Goal: Task Accomplishment & Management: Use online tool/utility

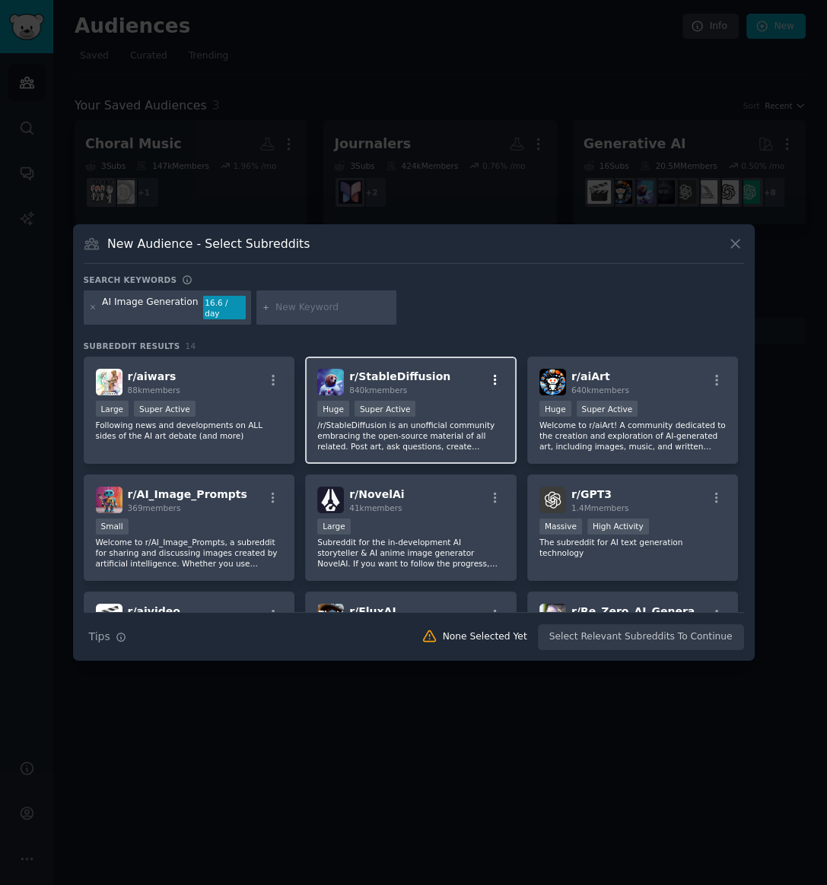
click at [488, 373] on icon "button" at bounding box center [495, 380] width 14 height 14
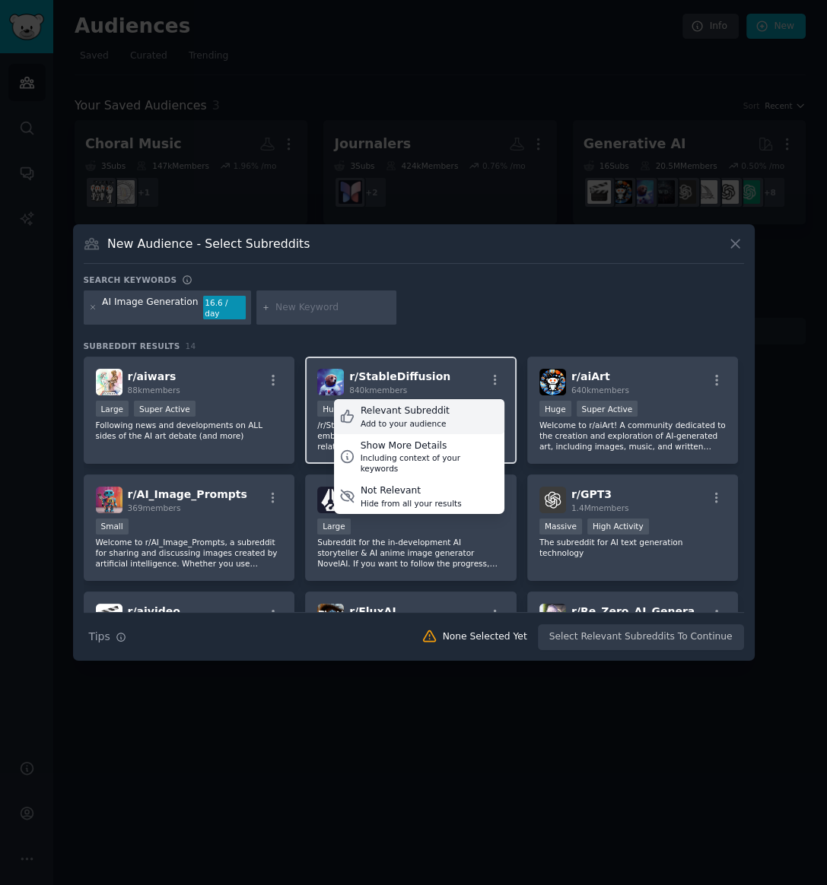
click at [415, 408] on div "Relevant Subreddit" at bounding box center [405, 412] width 89 height 14
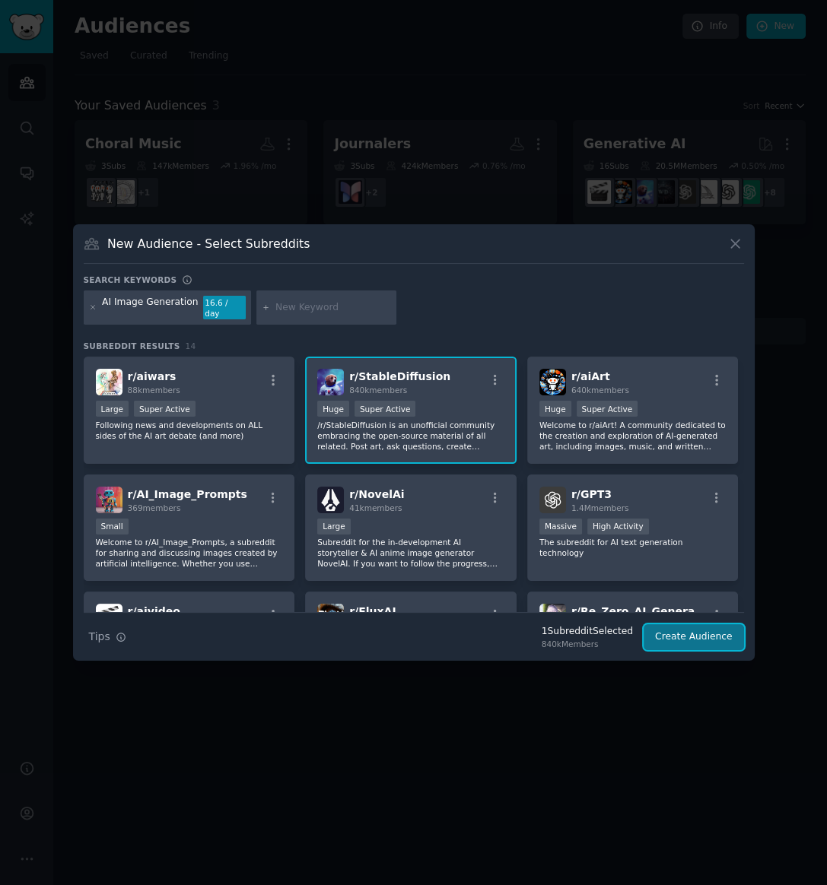
click at [677, 637] on button "Create Audience" at bounding box center [694, 638] width 100 height 26
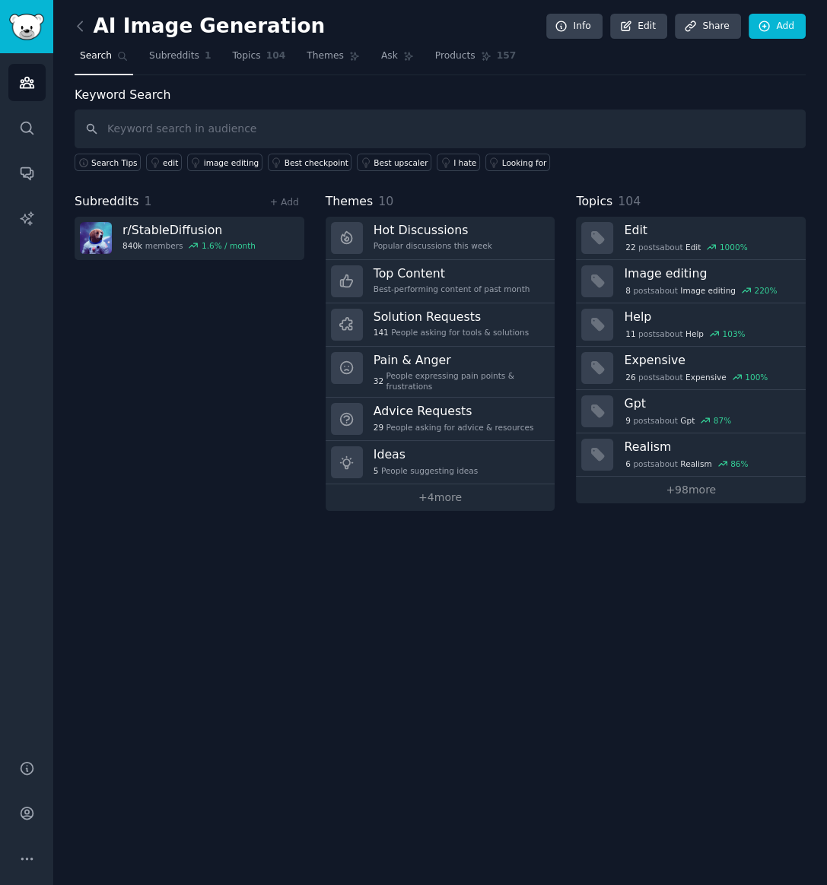
click at [173, 131] on input "text" at bounding box center [440, 129] width 731 height 39
click at [250, 126] on input "StableDiffusion" at bounding box center [440, 129] width 731 height 39
type input "StableDiffusion"
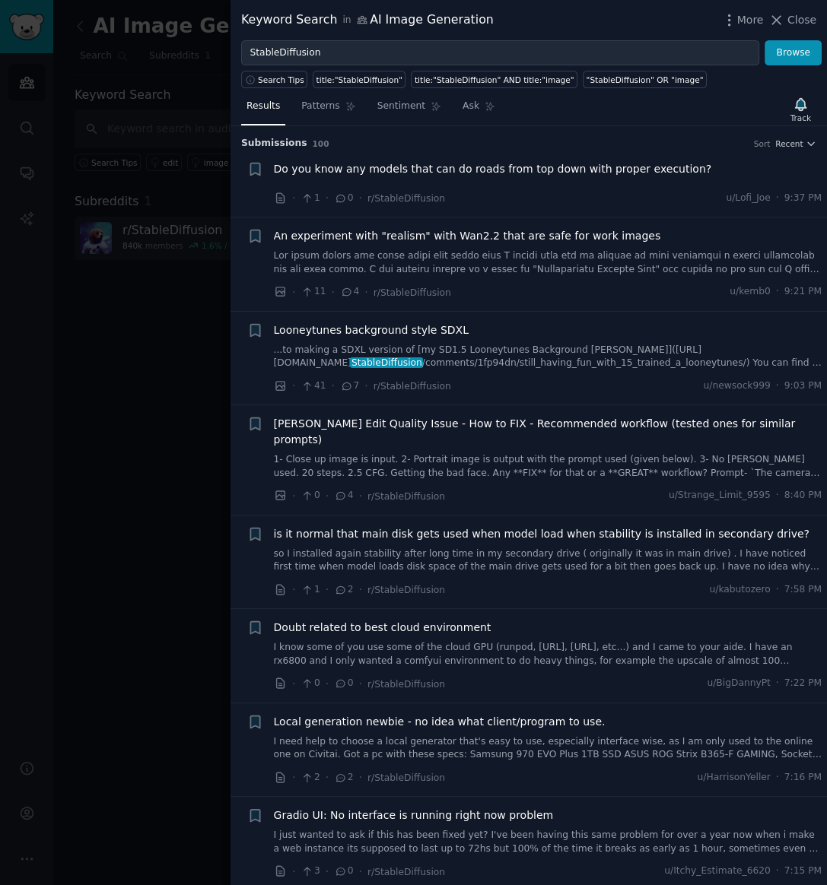
click at [151, 310] on div at bounding box center [413, 442] width 827 height 885
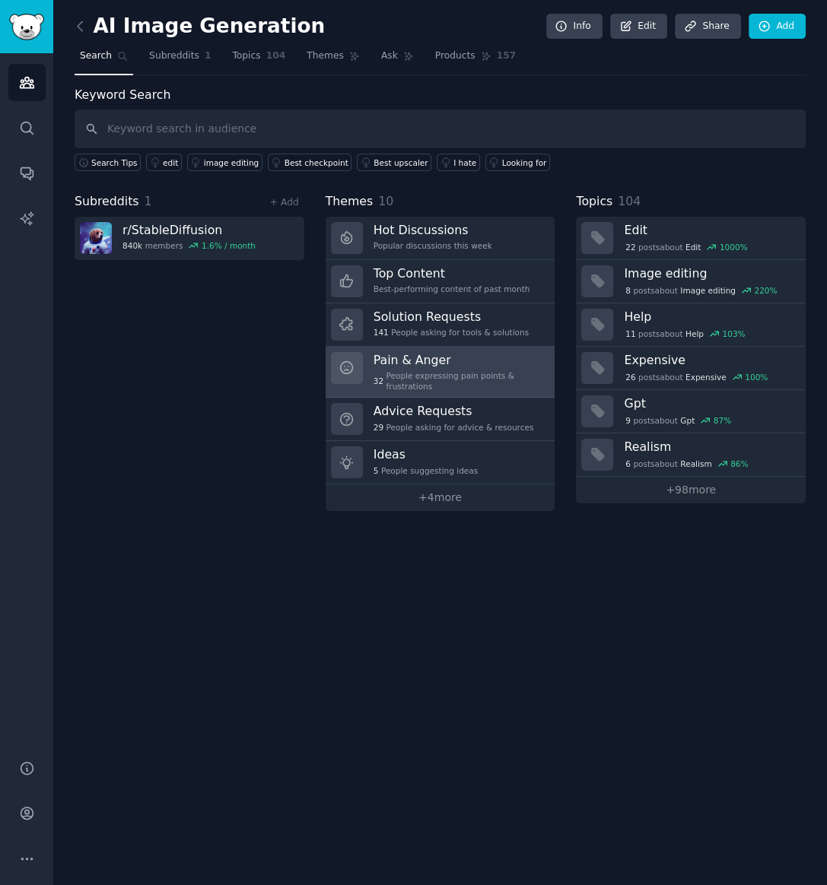
click at [408, 356] on h3 "Pain & Anger" at bounding box center [458, 360] width 171 height 16
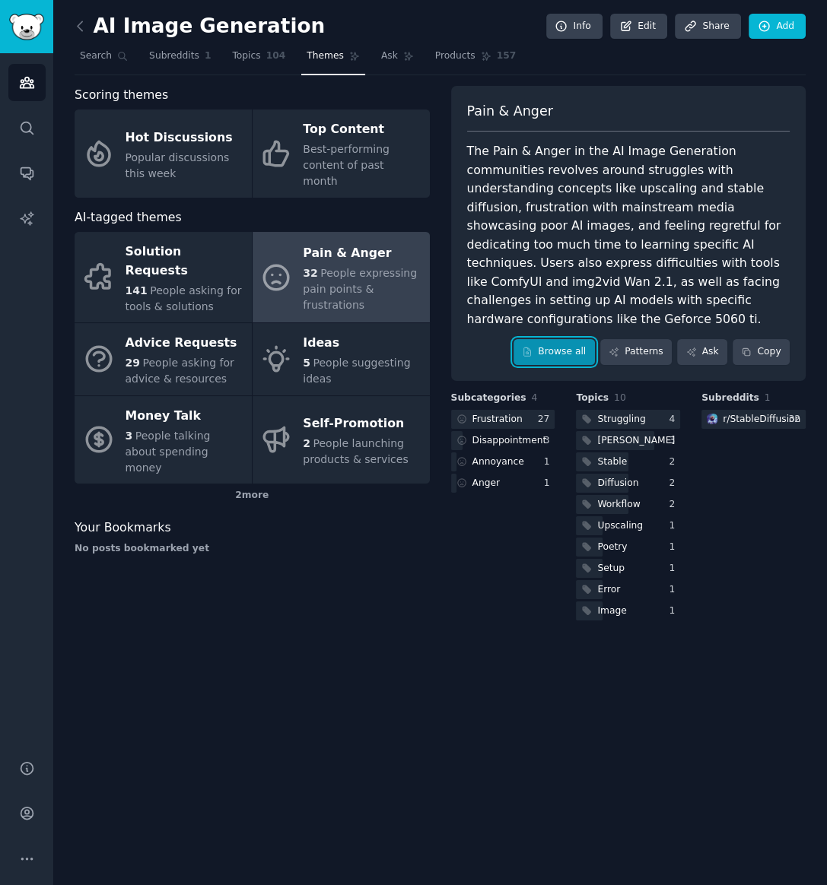
click at [555, 339] on link "Browse all" at bounding box center [553, 352] width 81 height 26
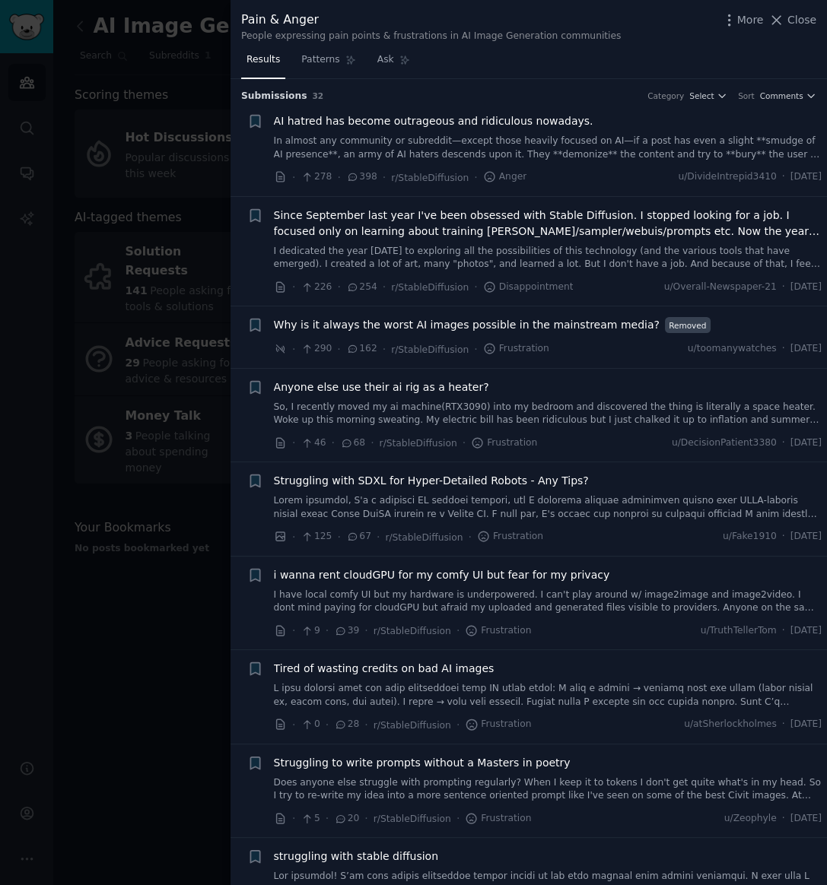
scroll to position [43, 0]
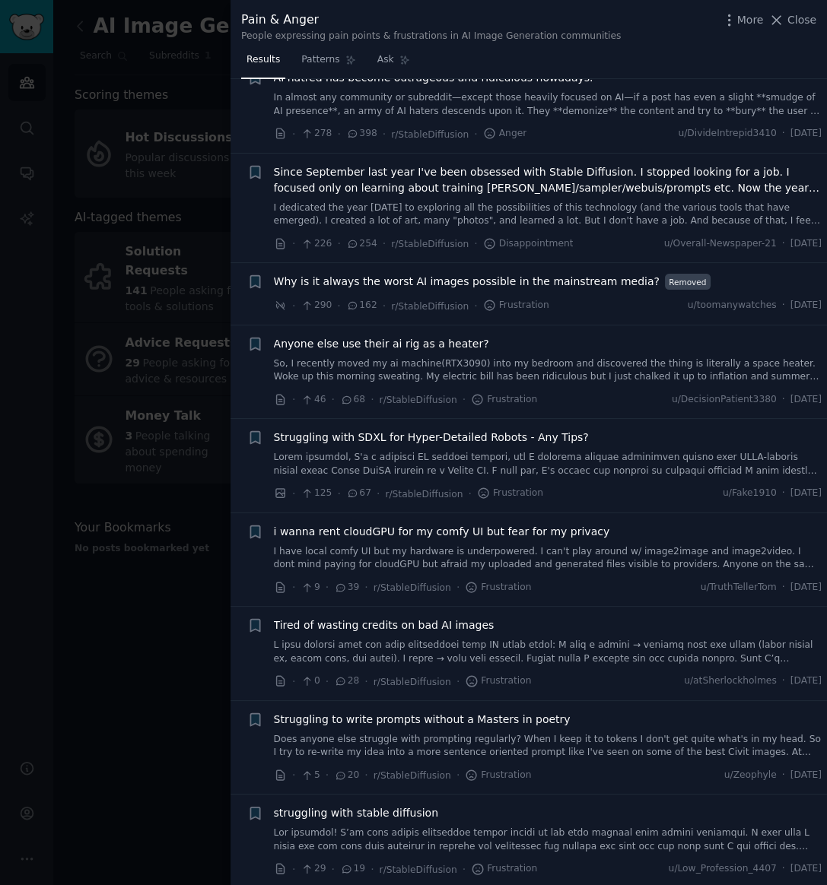
click at [456, 645] on link at bounding box center [548, 652] width 548 height 27
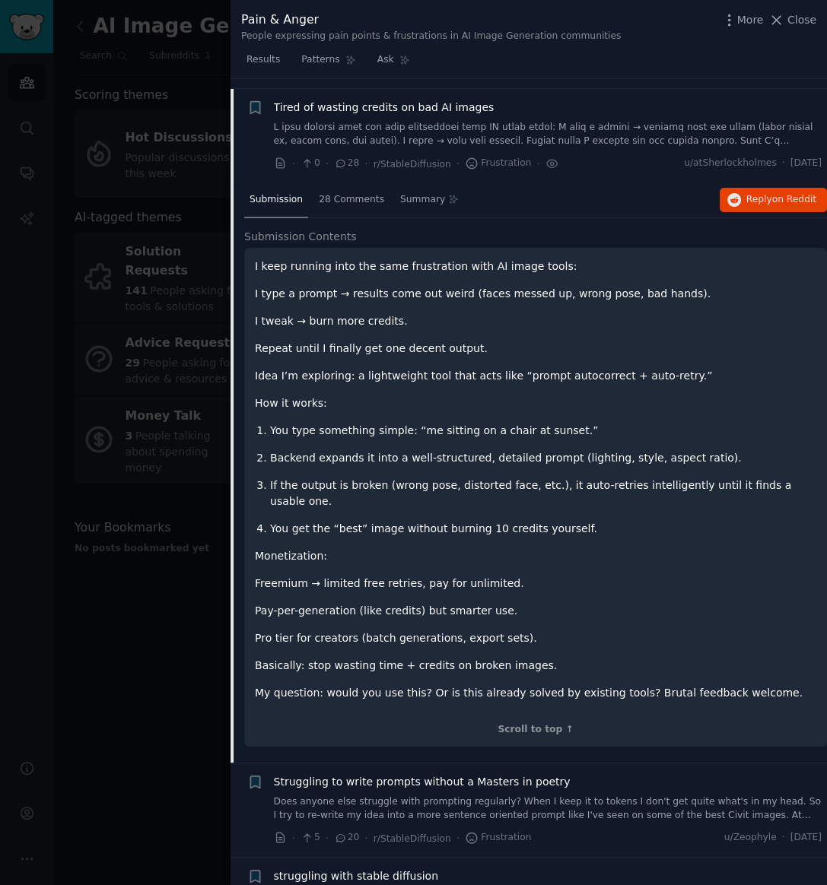
scroll to position [570, 0]
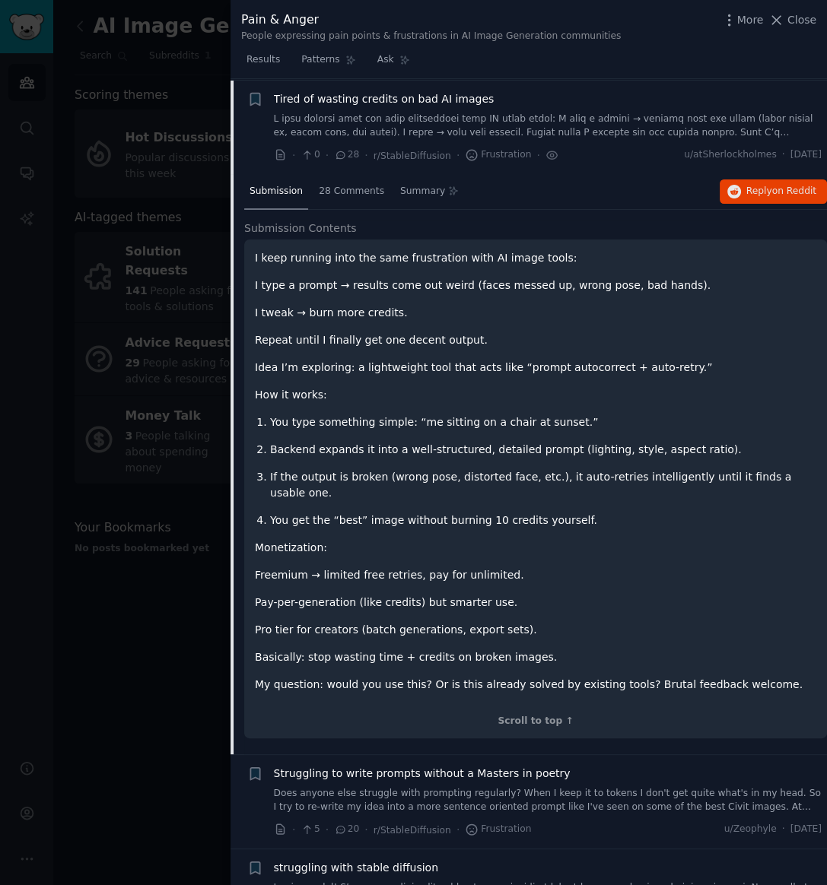
click at [389, 100] on span "Tired of wasting credits on bad AI images" at bounding box center [384, 99] width 221 height 16
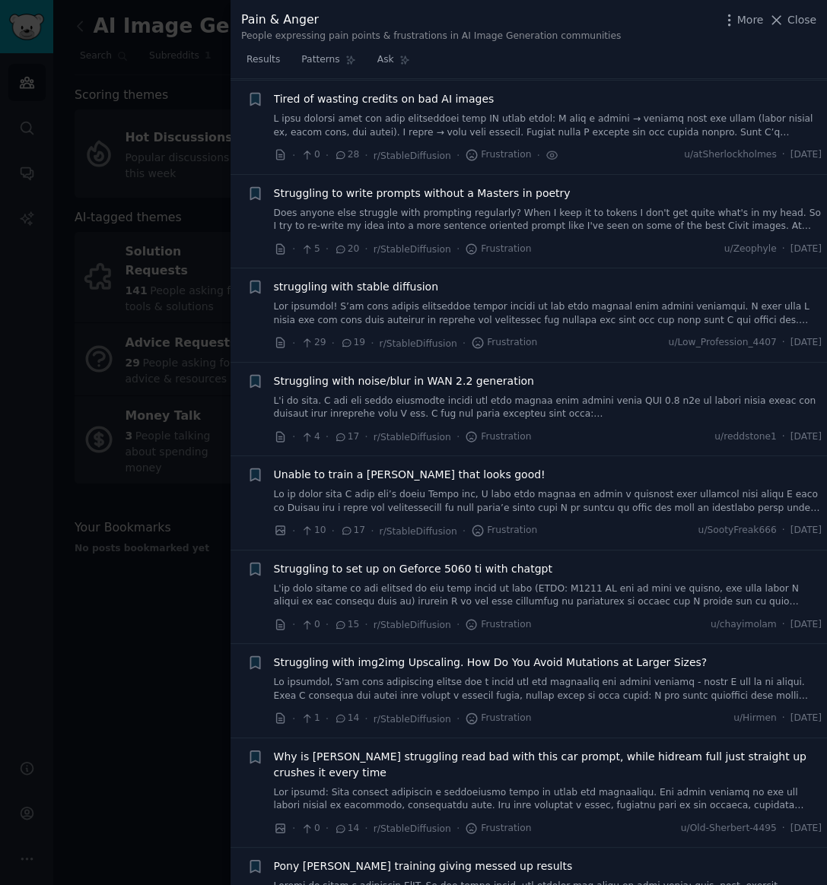
click at [389, 100] on span "Tired of wasting credits on bad AI images" at bounding box center [384, 99] width 221 height 16
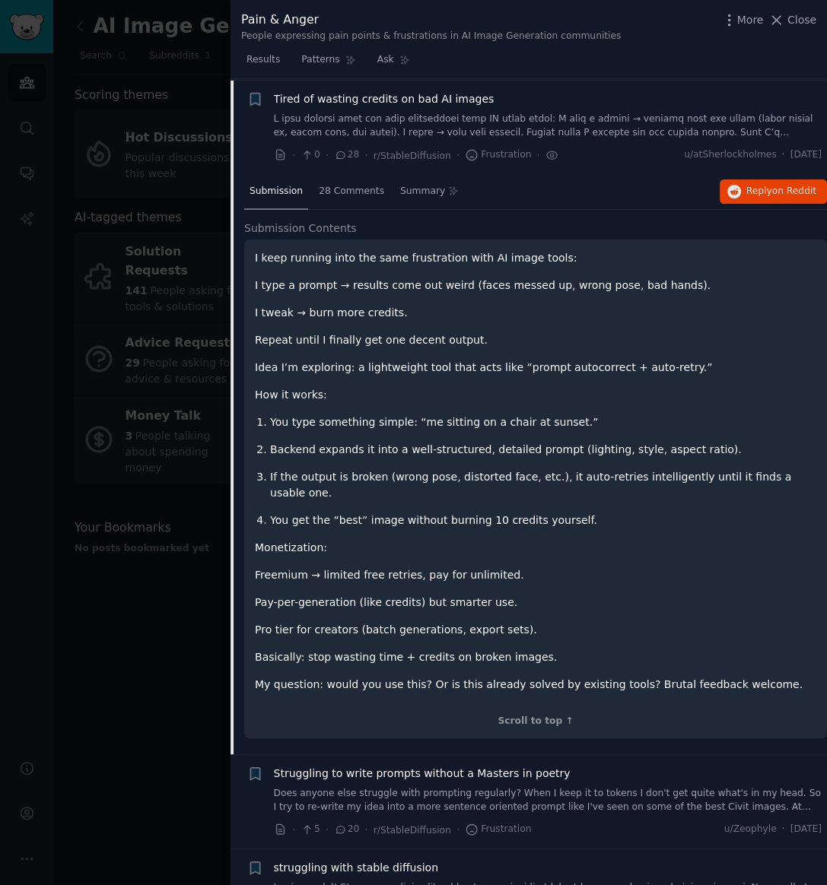
click at [288, 186] on span "Submission" at bounding box center [276, 192] width 53 height 14
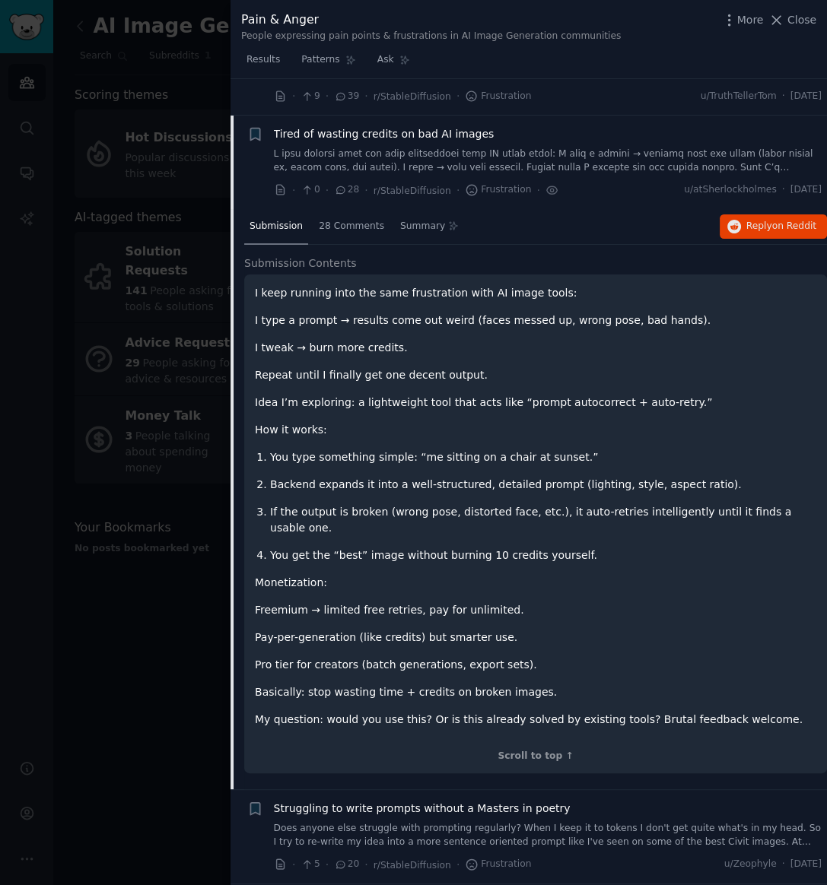
scroll to position [526, 0]
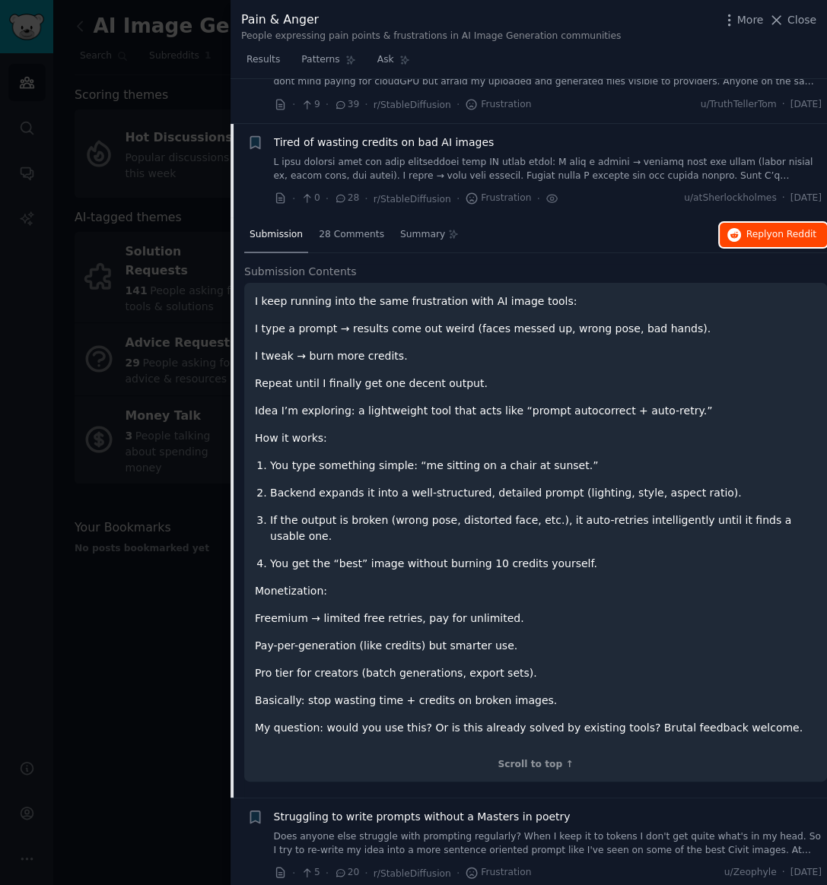
click at [758, 233] on span "Reply on Reddit" at bounding box center [781, 235] width 70 height 14
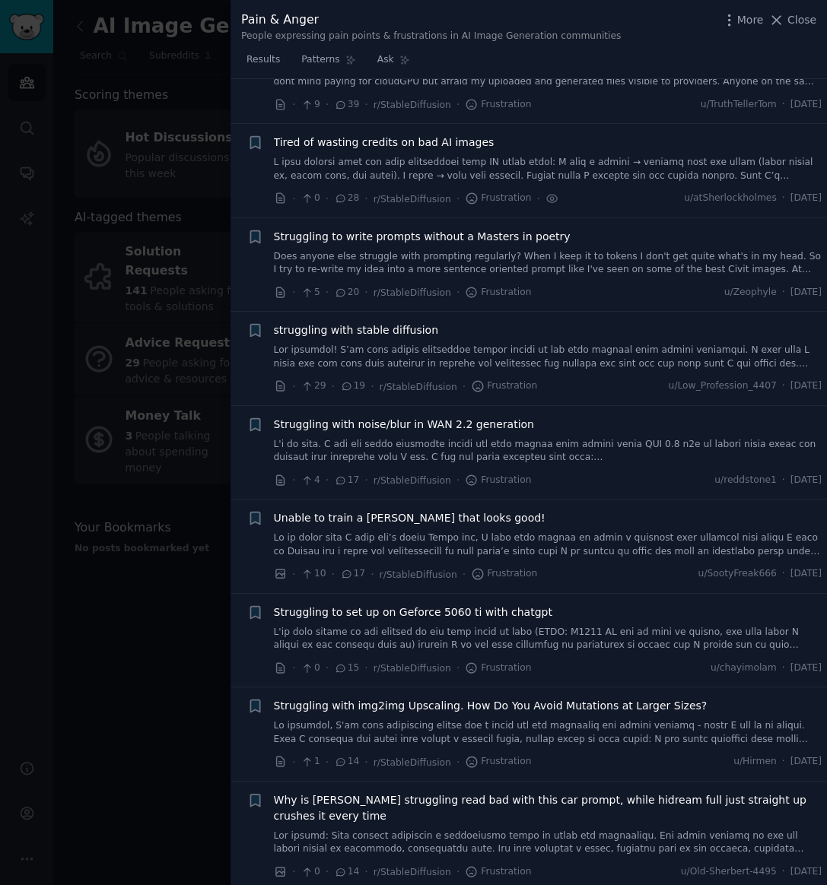
click at [393, 330] on span "struggling with stable diffusion" at bounding box center [356, 331] width 164 height 16
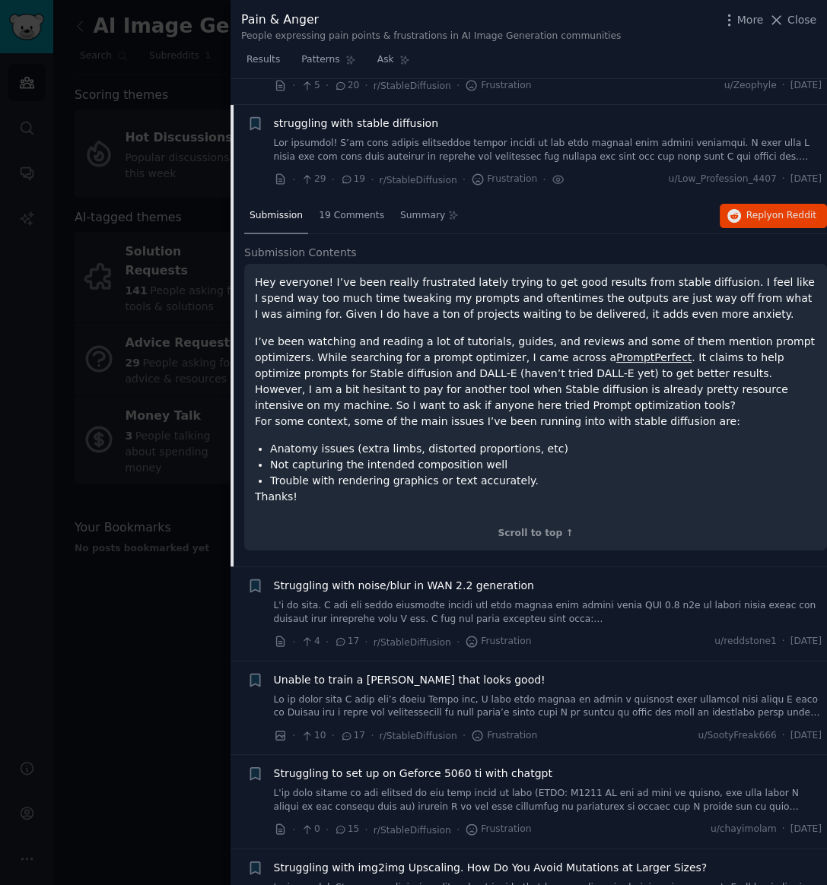
scroll to position [713, 0]
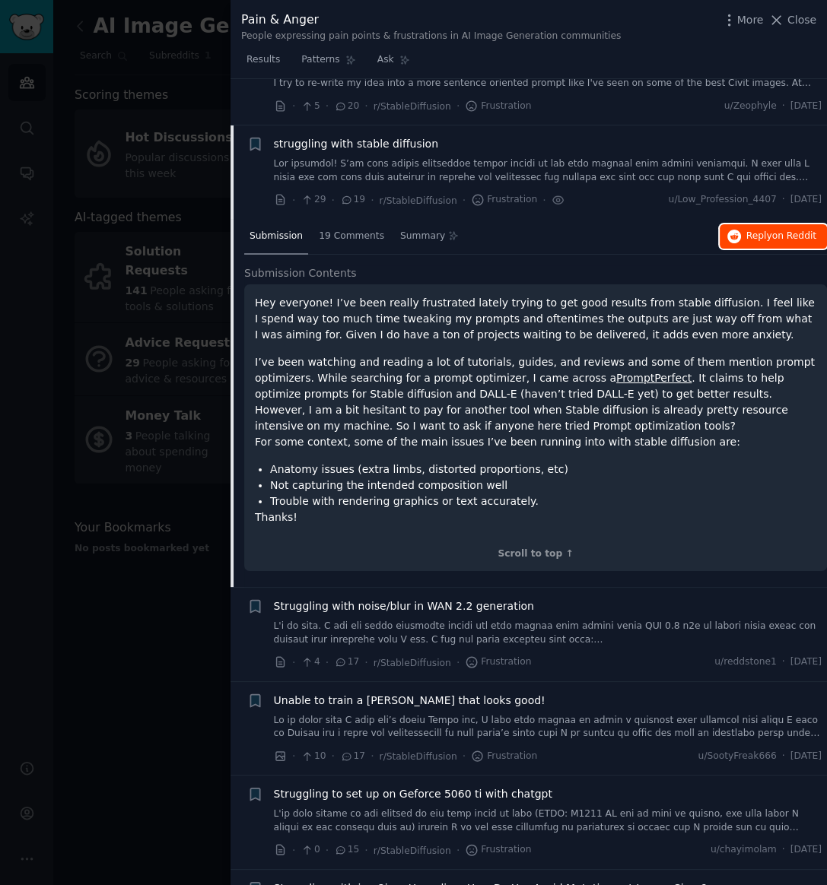
click at [764, 237] on span "Reply on Reddit" at bounding box center [781, 237] width 70 height 14
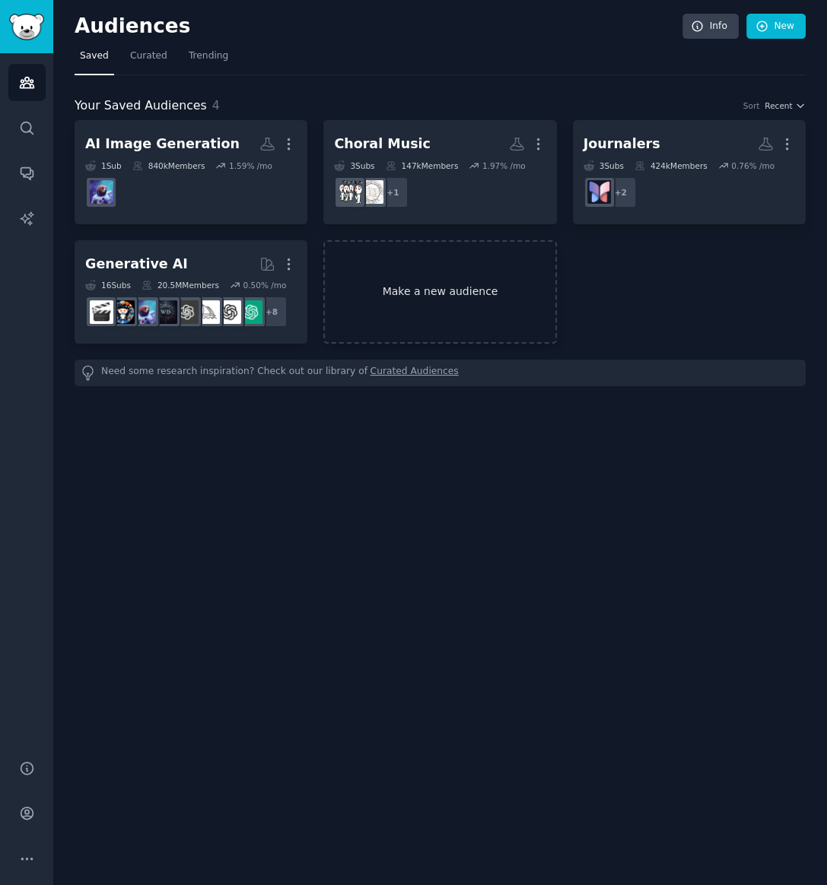
click at [466, 291] on link "Make a new audience" at bounding box center [439, 292] width 233 height 104
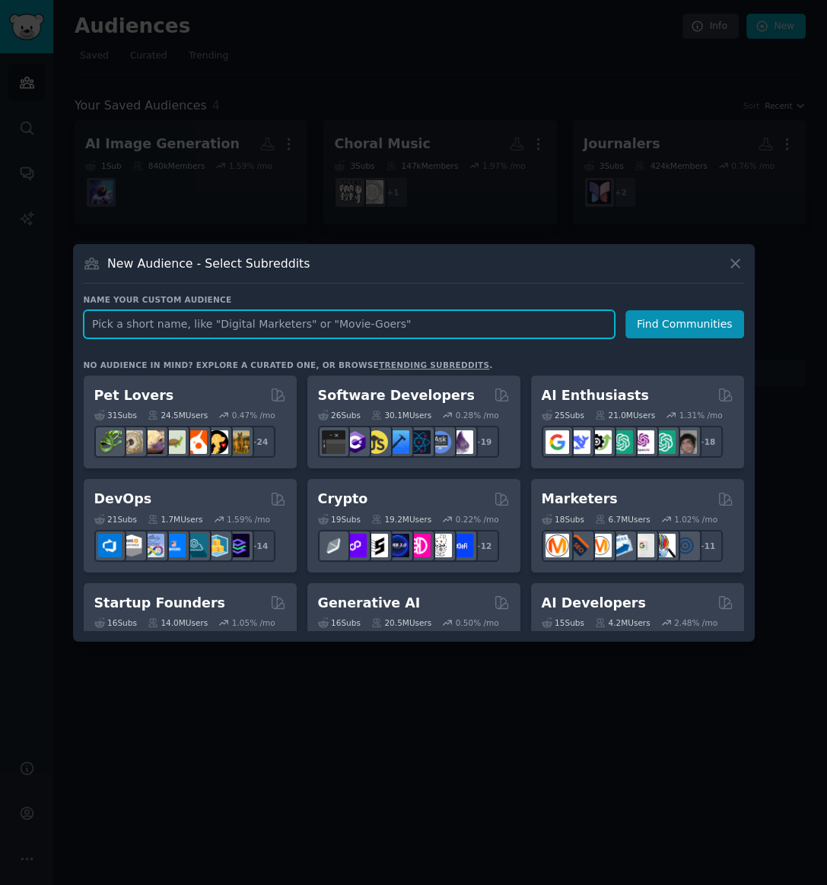
click at [177, 324] on input "text" at bounding box center [349, 324] width 531 height 28
paste input "aipromptprogramming"
type input "aipromptprogramming"
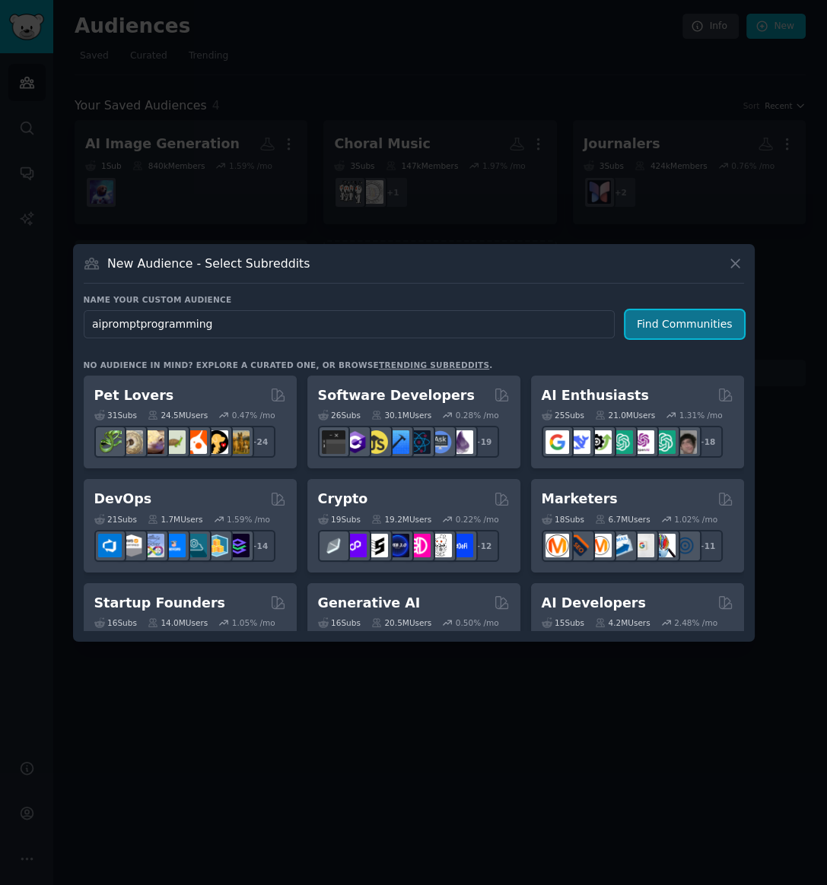
click at [666, 333] on button "Find Communities" at bounding box center [684, 324] width 119 height 28
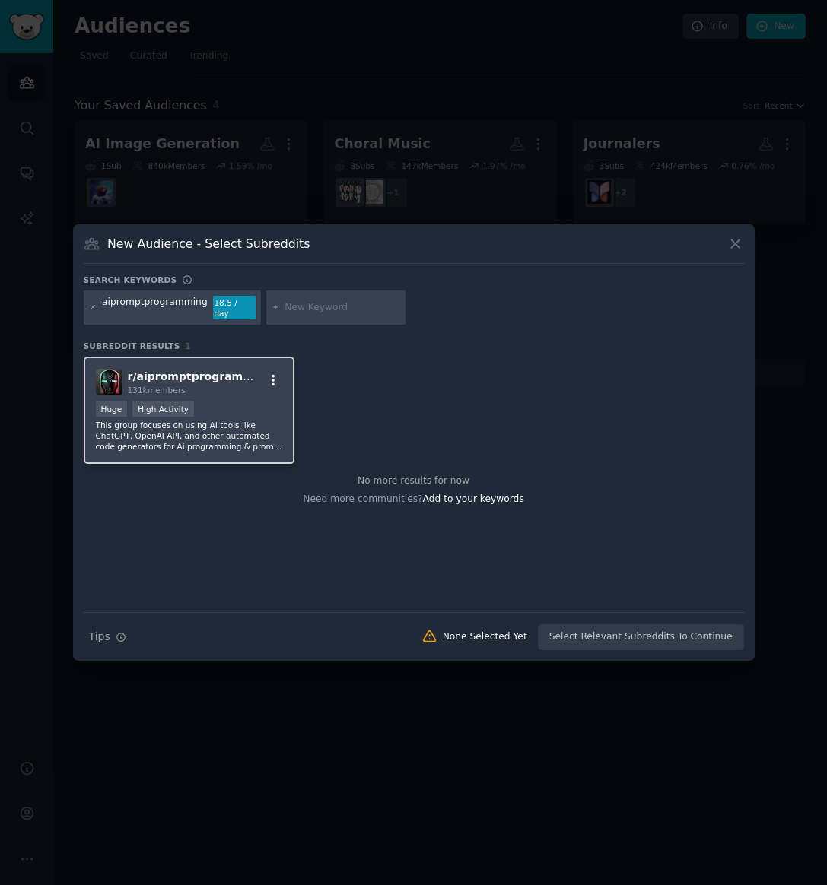
click at [269, 377] on icon "button" at bounding box center [273, 380] width 14 height 14
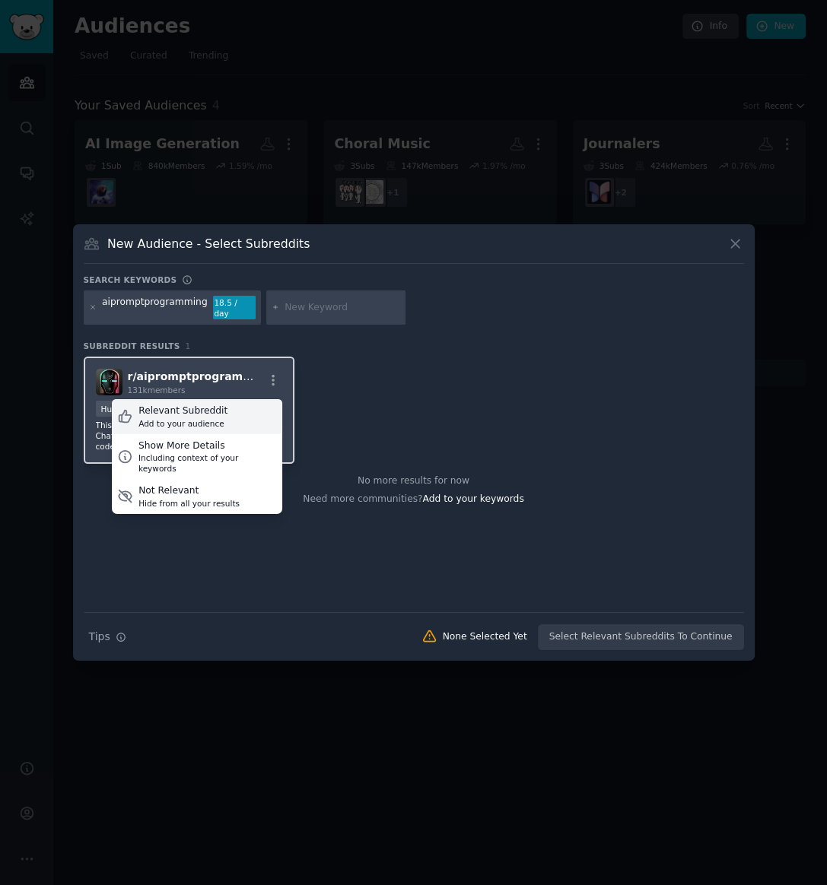
click at [205, 406] on div "Relevant Subreddit" at bounding box center [182, 412] width 89 height 14
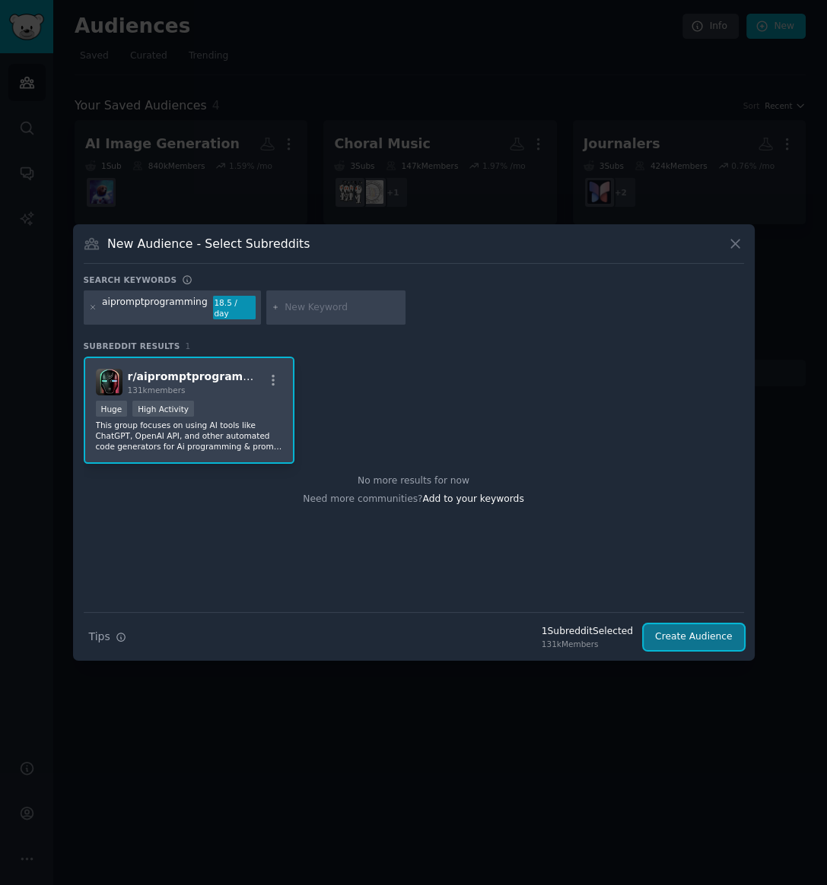
click at [675, 628] on button "Create Audience" at bounding box center [694, 638] width 100 height 26
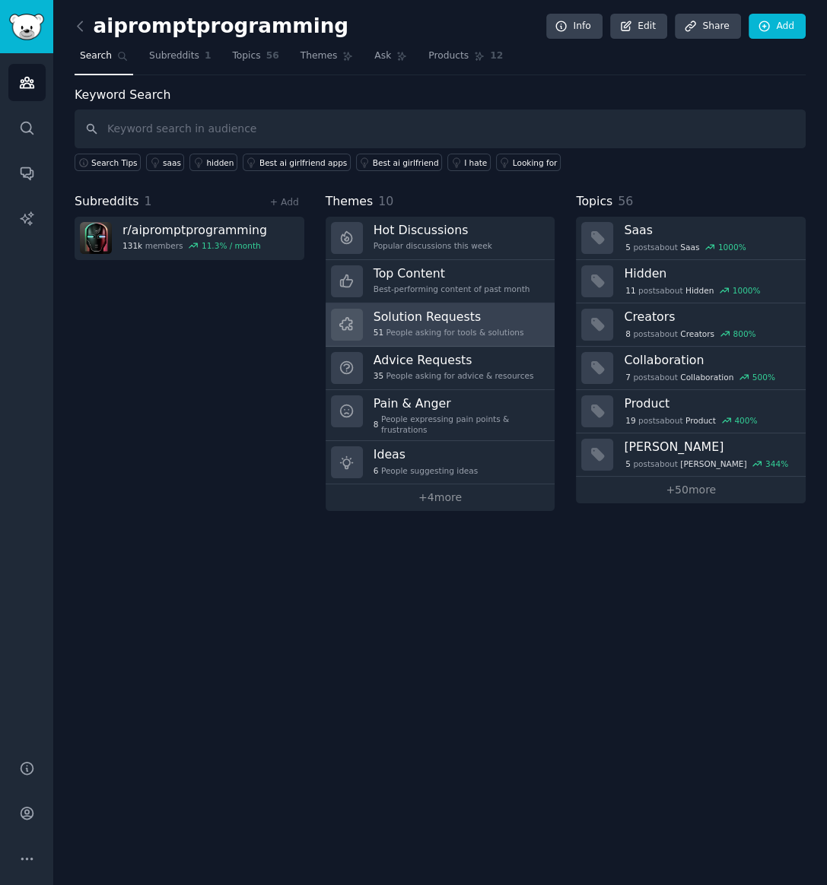
click at [394, 316] on h3 "Solution Requests" at bounding box center [448, 317] width 151 height 16
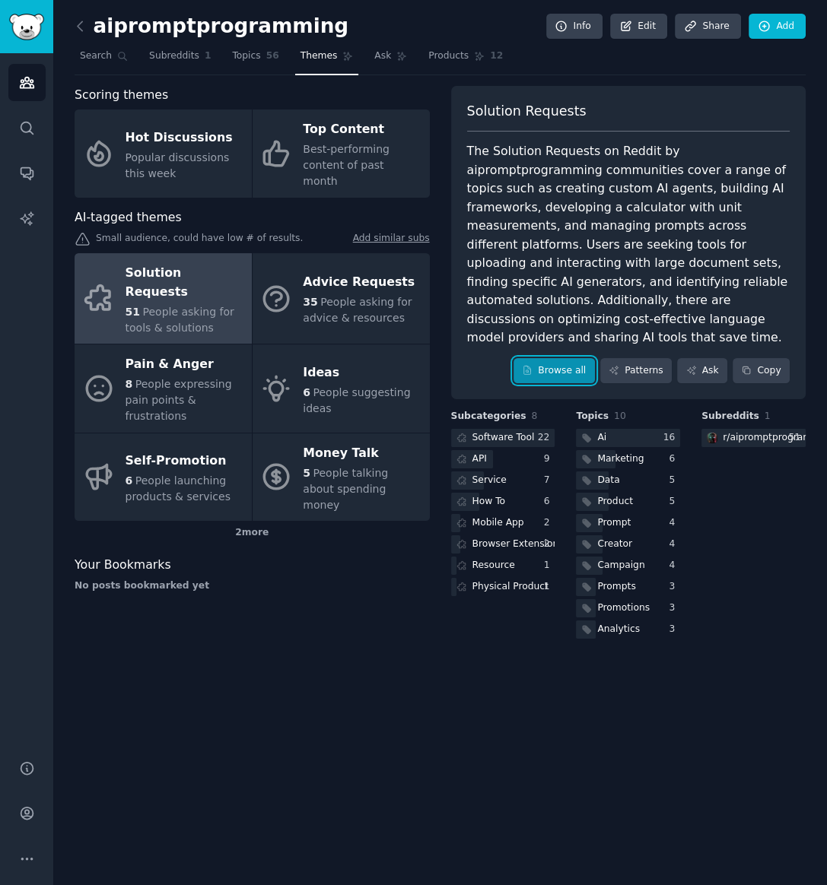
click at [586, 358] on link "Browse all" at bounding box center [553, 371] width 81 height 26
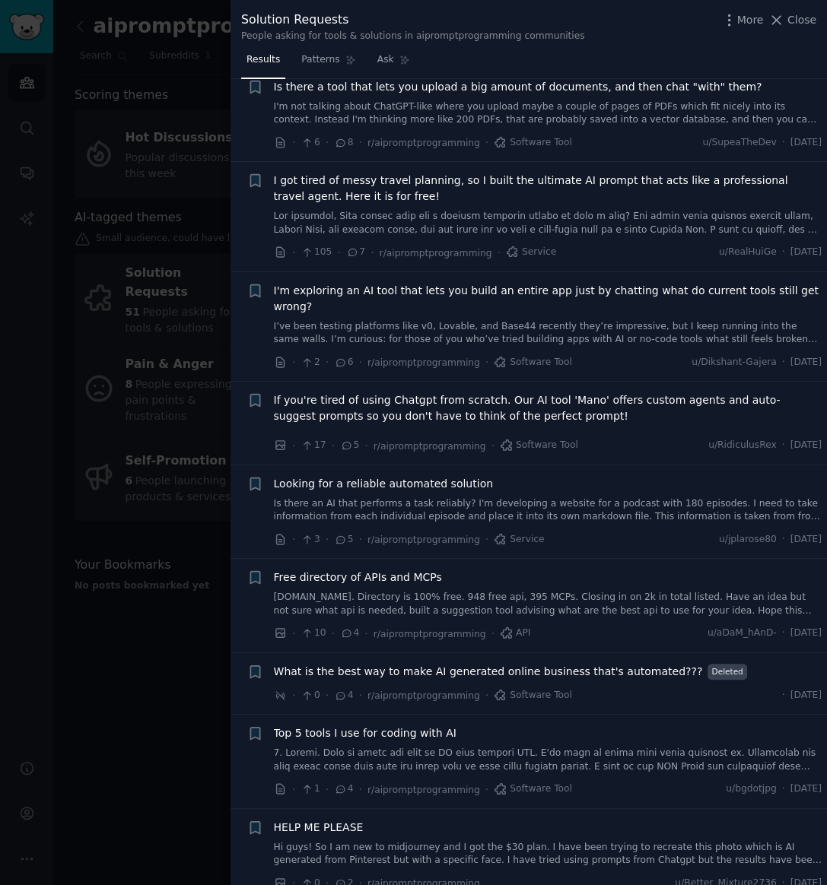
scroll to position [304, 0]
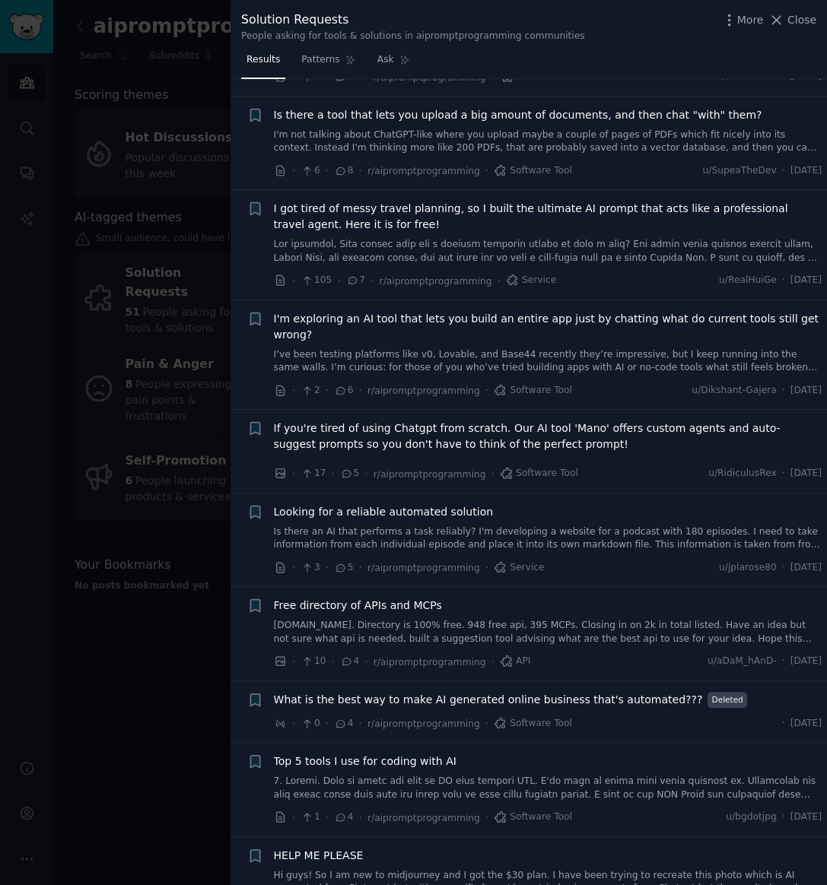
click at [418, 426] on span "If you're tired of using Chatgpt from scratch. Our AI tool 'Mano' offers custom…" at bounding box center [548, 437] width 548 height 32
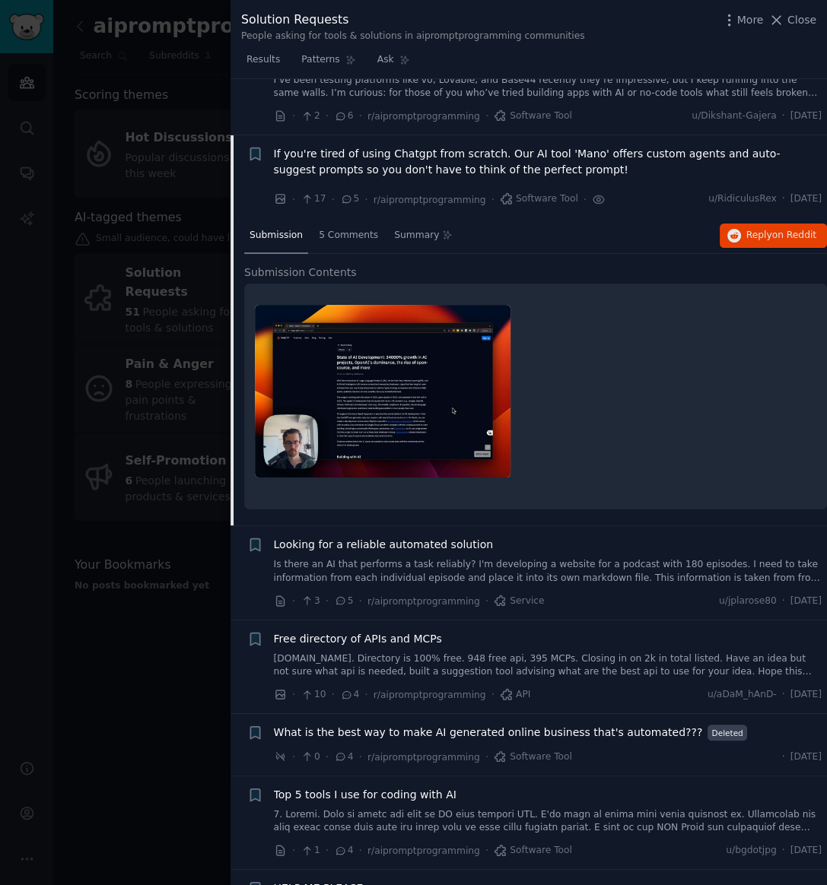
scroll to position [618, 0]
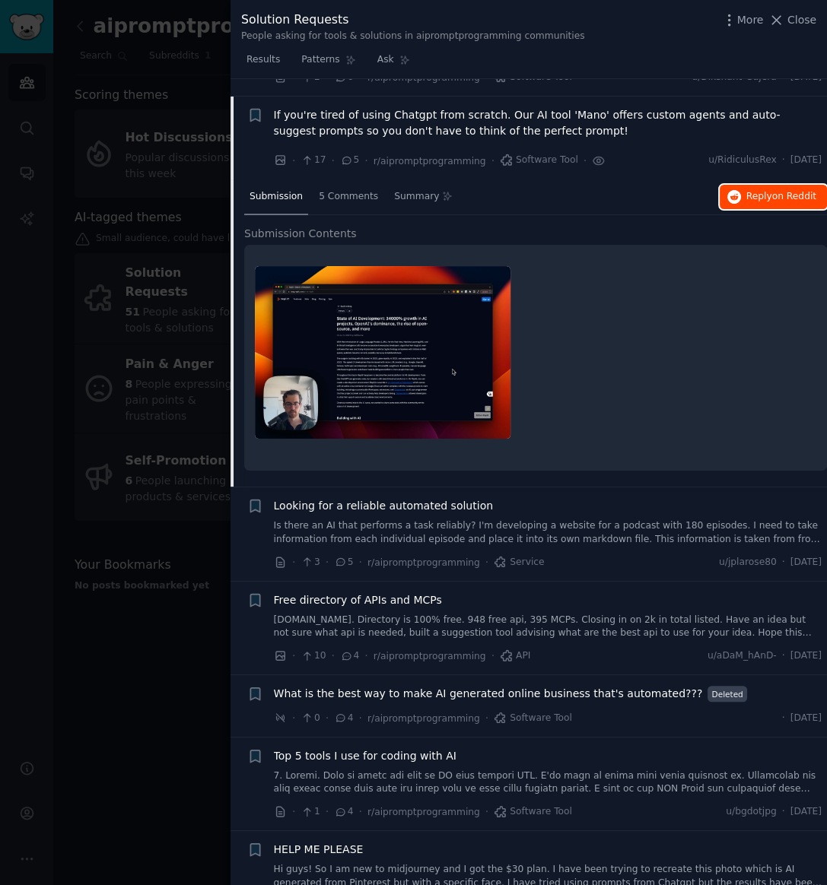
click at [752, 190] on span "Reply on Reddit" at bounding box center [781, 197] width 70 height 14
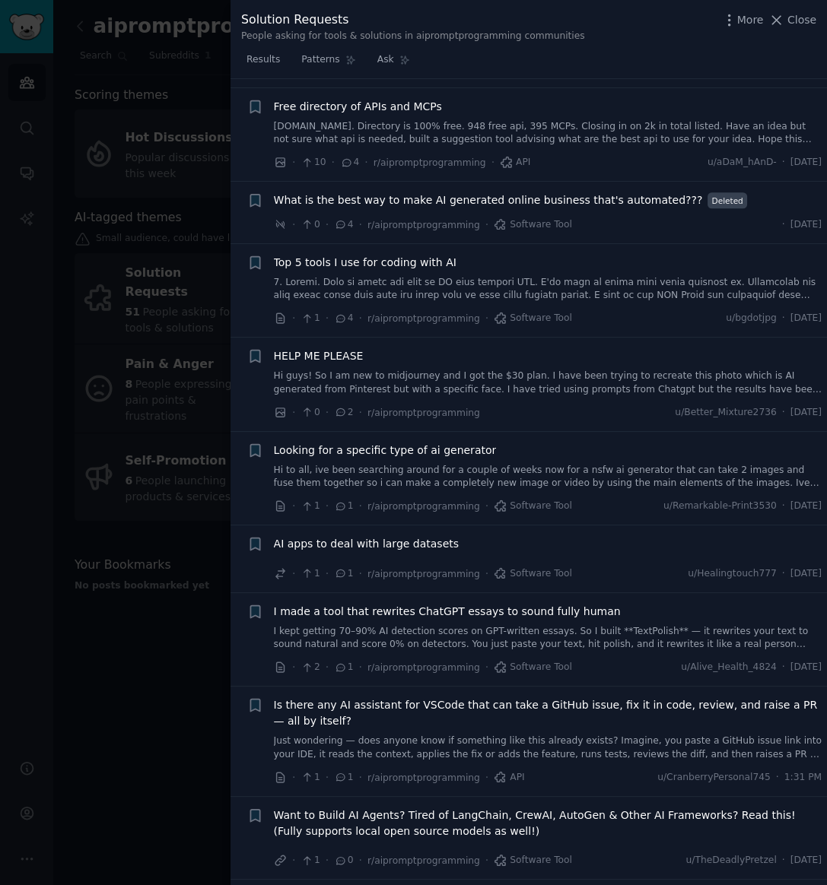
scroll to position [1139, 0]
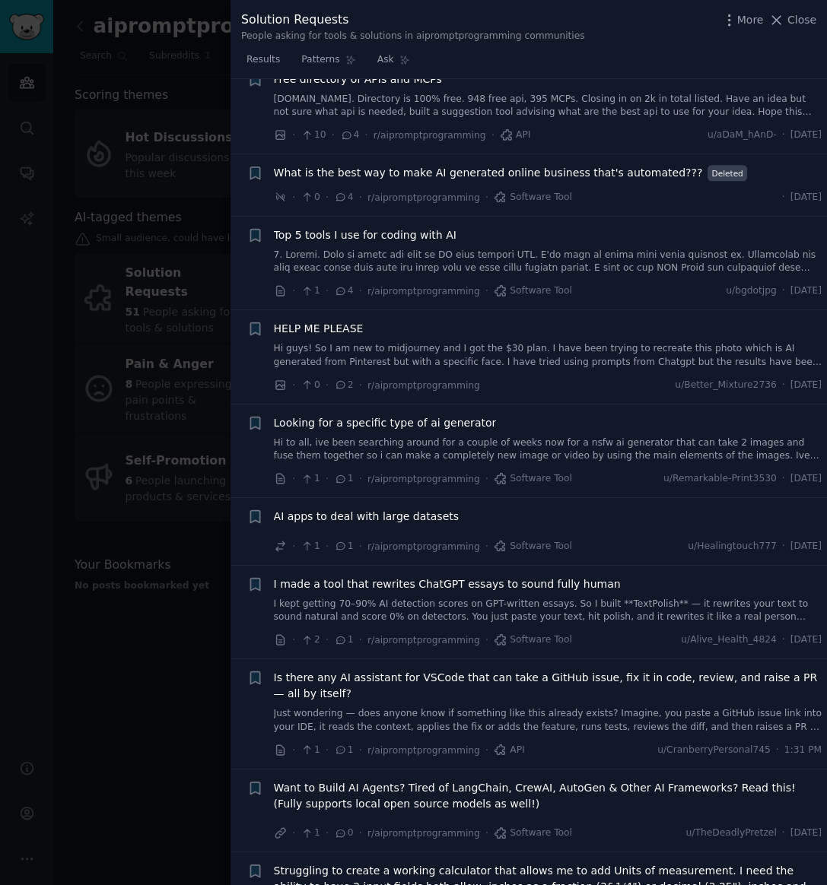
click at [478, 598] on link "I kept getting 70–90% AI detection scores on GPT-written essays. So I built **T…" at bounding box center [548, 611] width 548 height 27
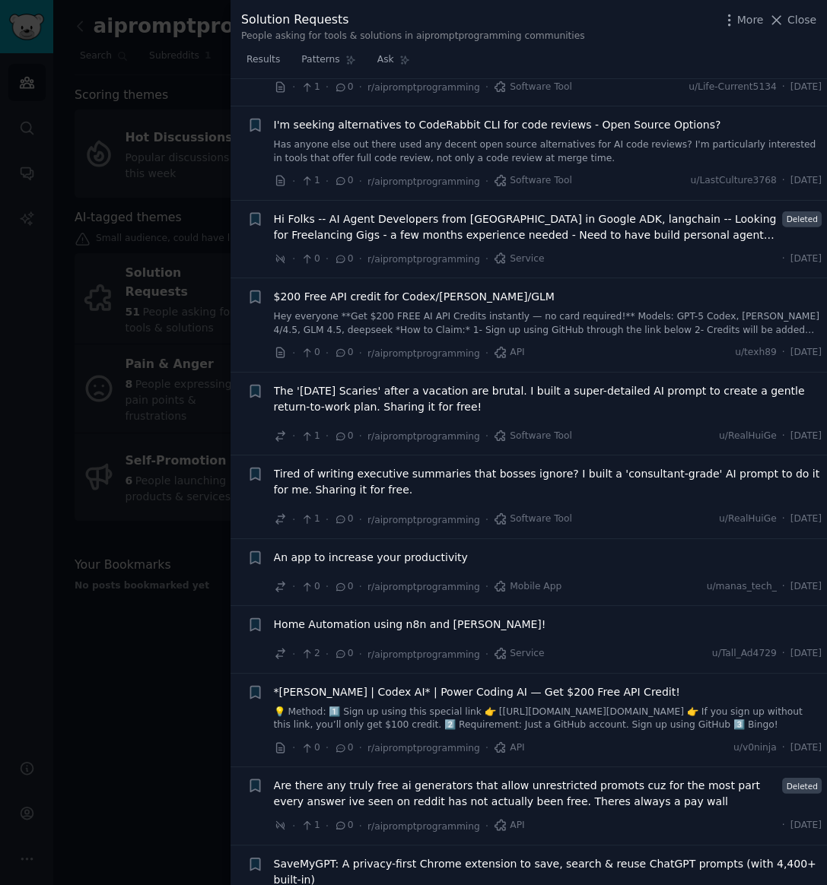
scroll to position [3601, 0]
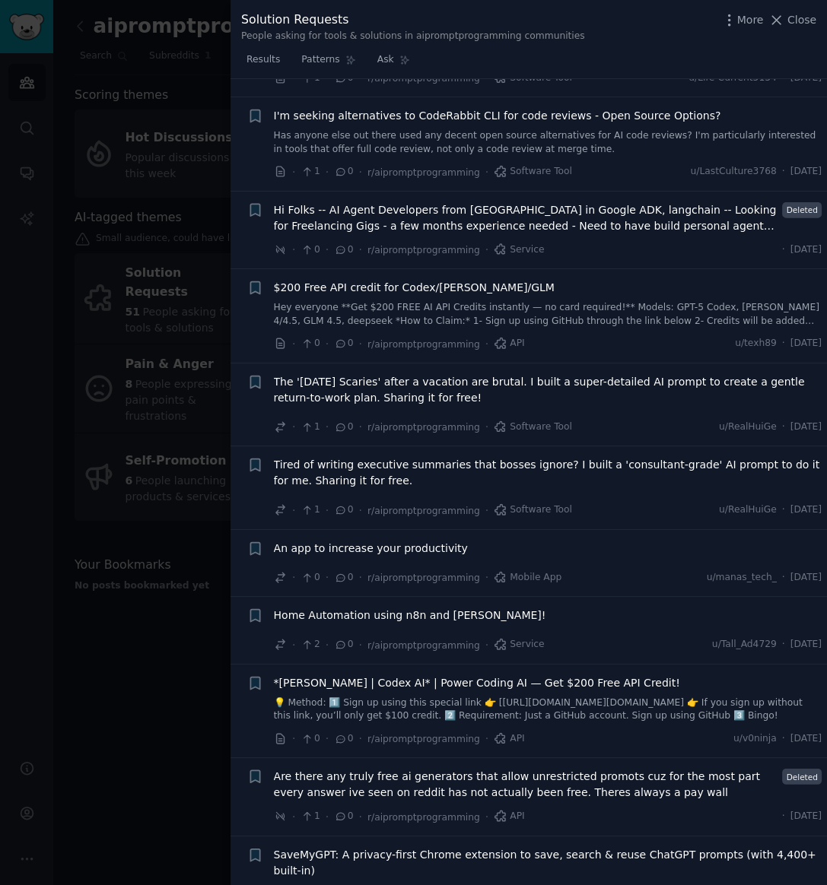
click at [377, 541] on span "An app to increase your productivity" at bounding box center [371, 549] width 194 height 16
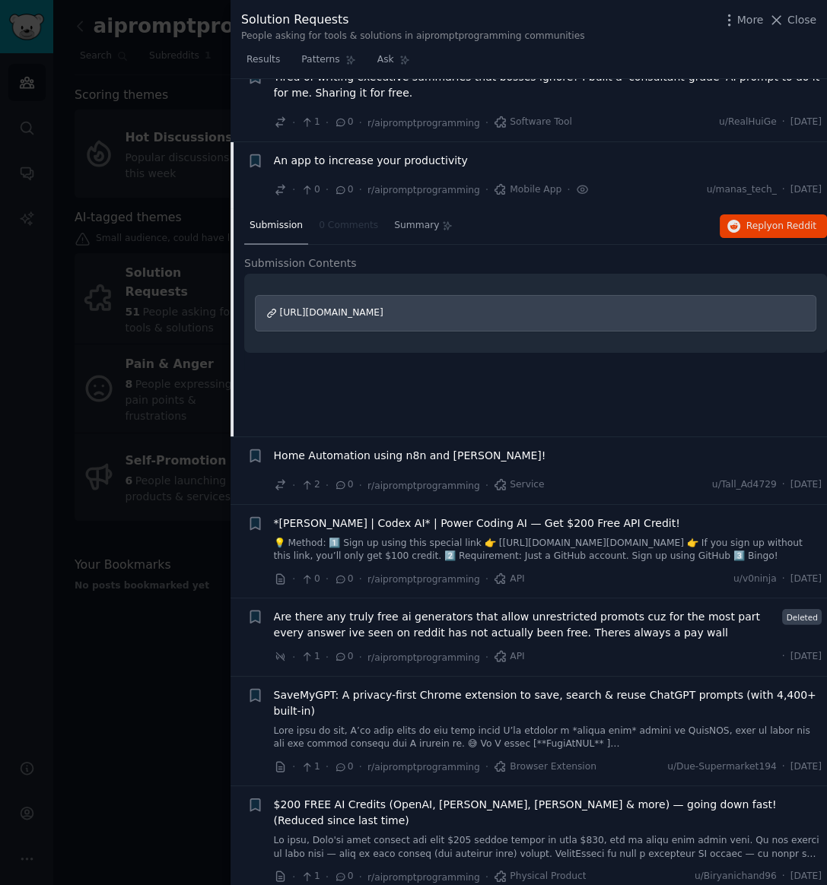
scroll to position [3762, 0]
click at [780, 220] on span "on Reddit" at bounding box center [794, 225] width 44 height 11
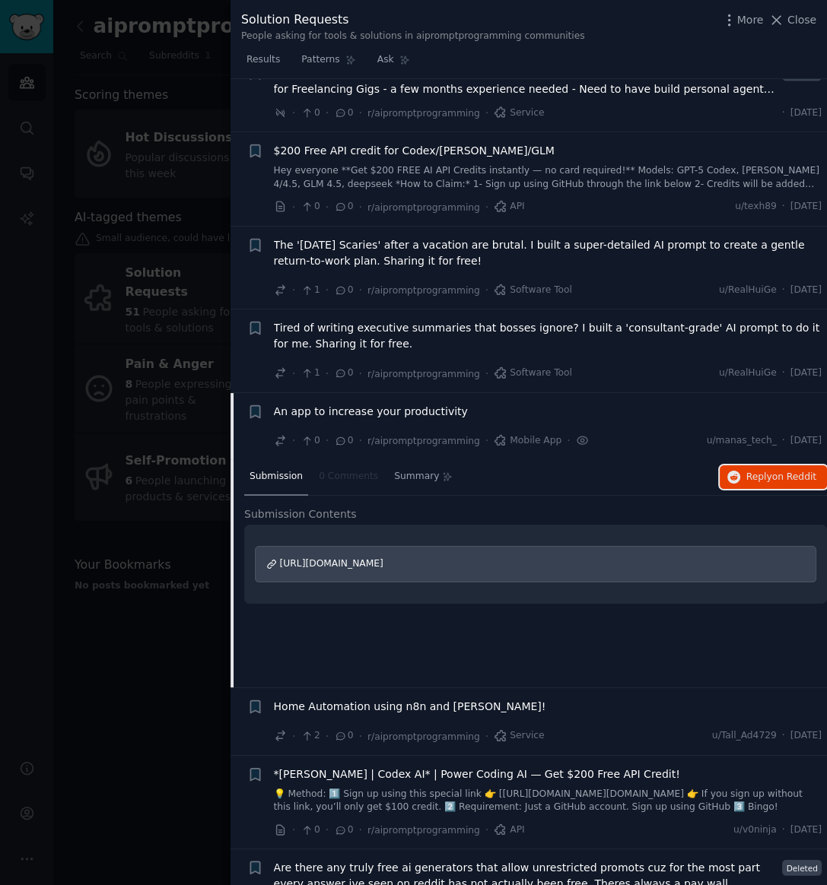
scroll to position [3406, 0]
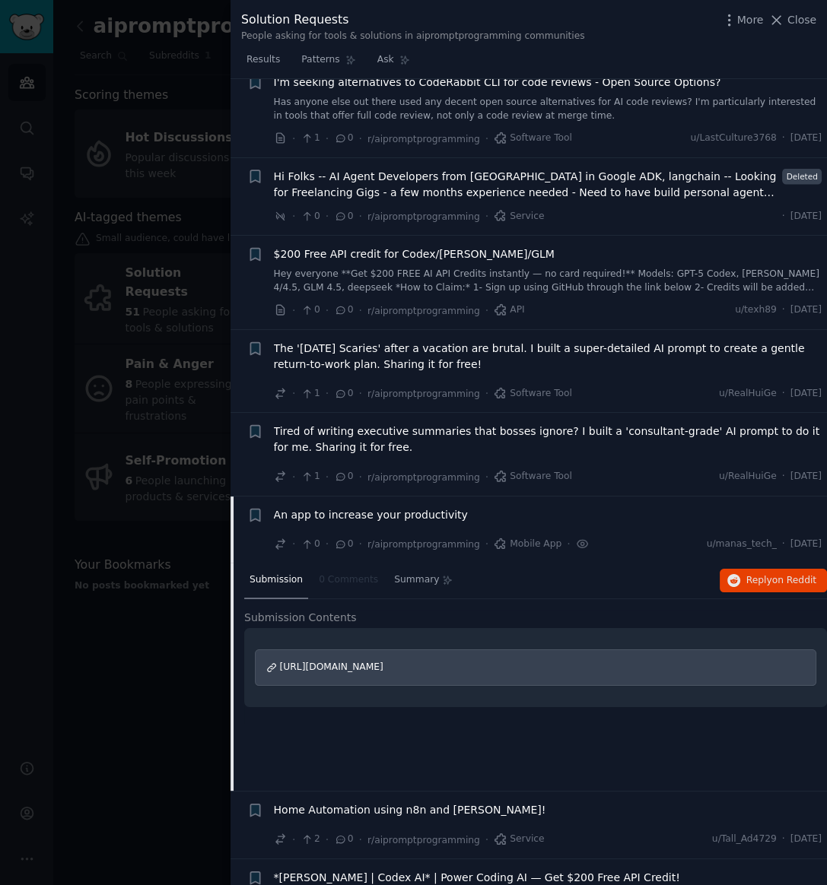
scroll to position [3635, 0]
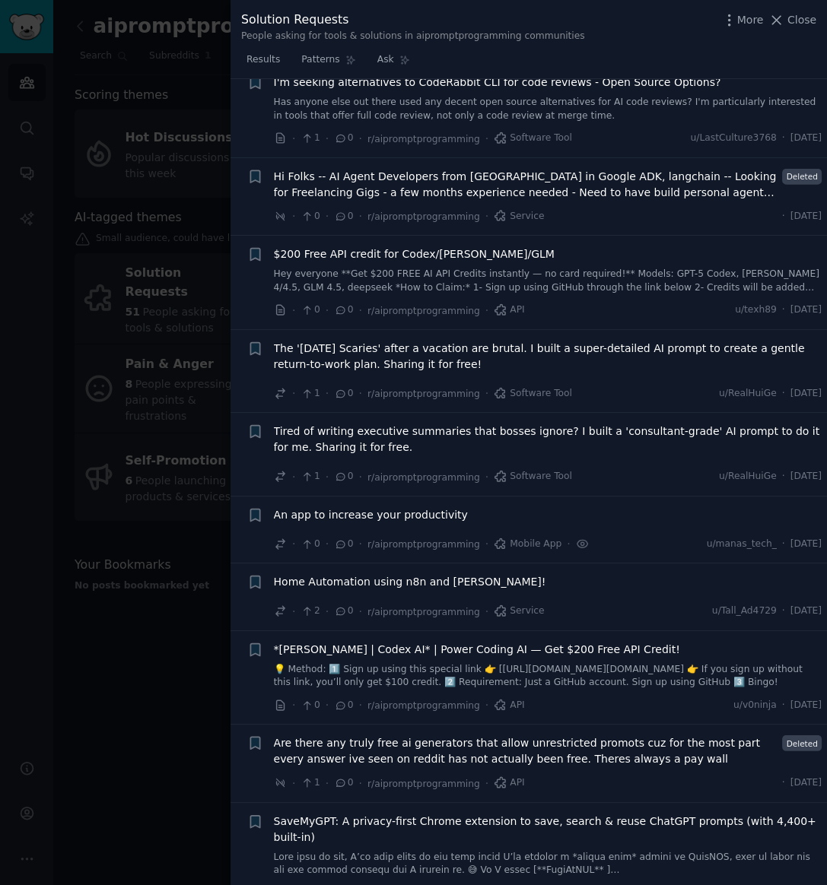
click at [114, 672] on div at bounding box center [413, 442] width 827 height 885
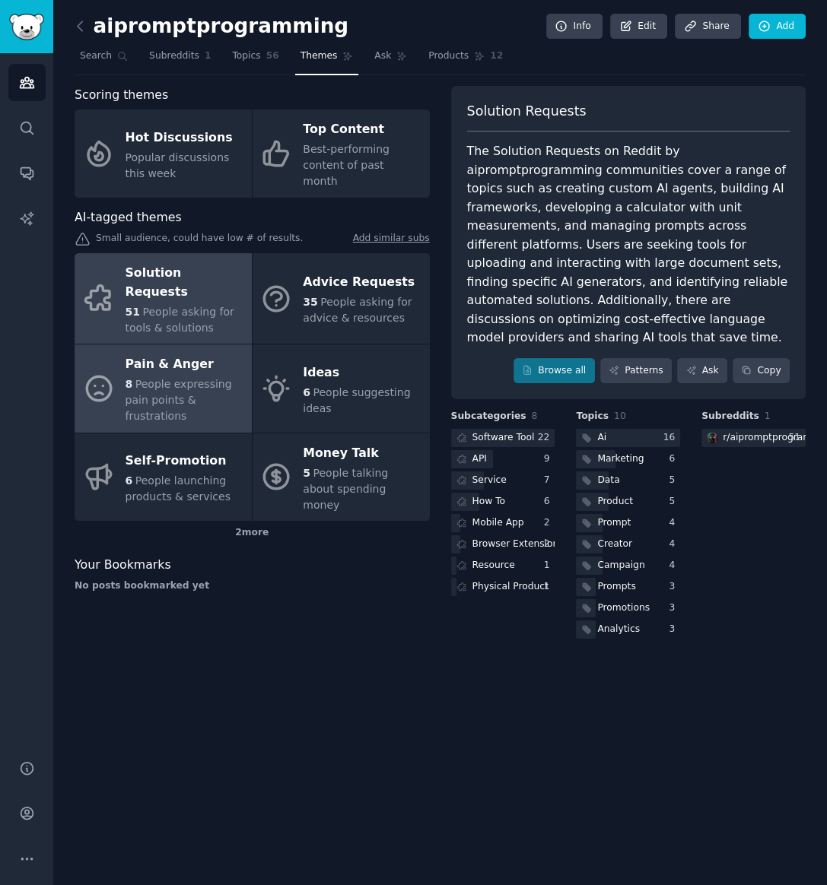
click at [208, 377] on div "8 People expressing pain points & frustrations" at bounding box center [185, 401] width 119 height 48
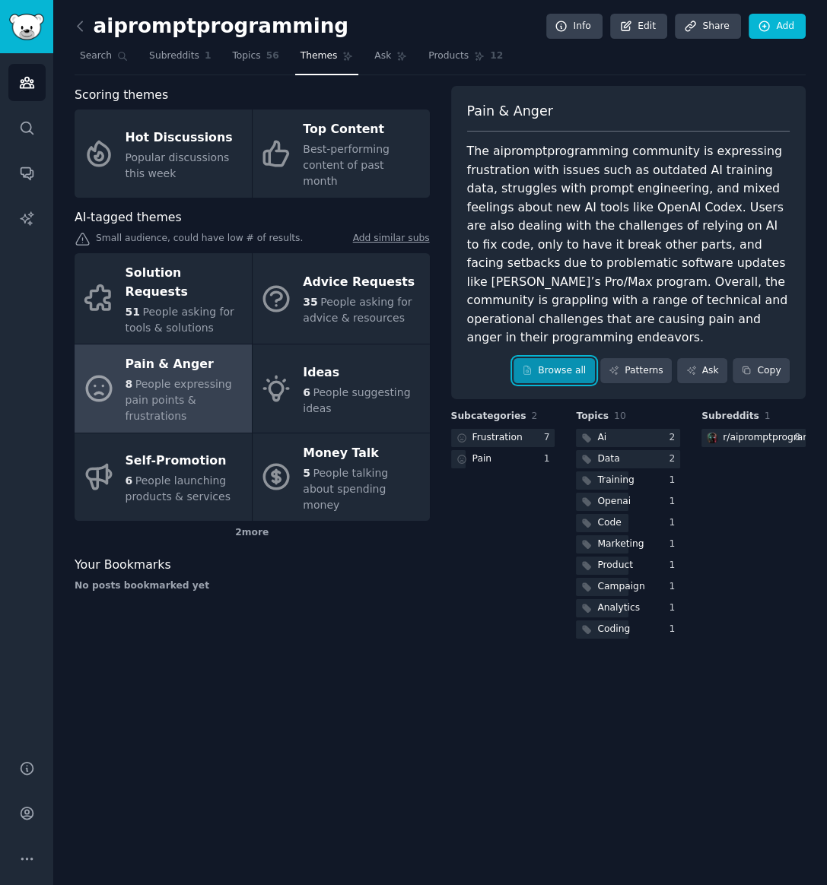
click at [570, 358] on link "Browse all" at bounding box center [553, 371] width 81 height 26
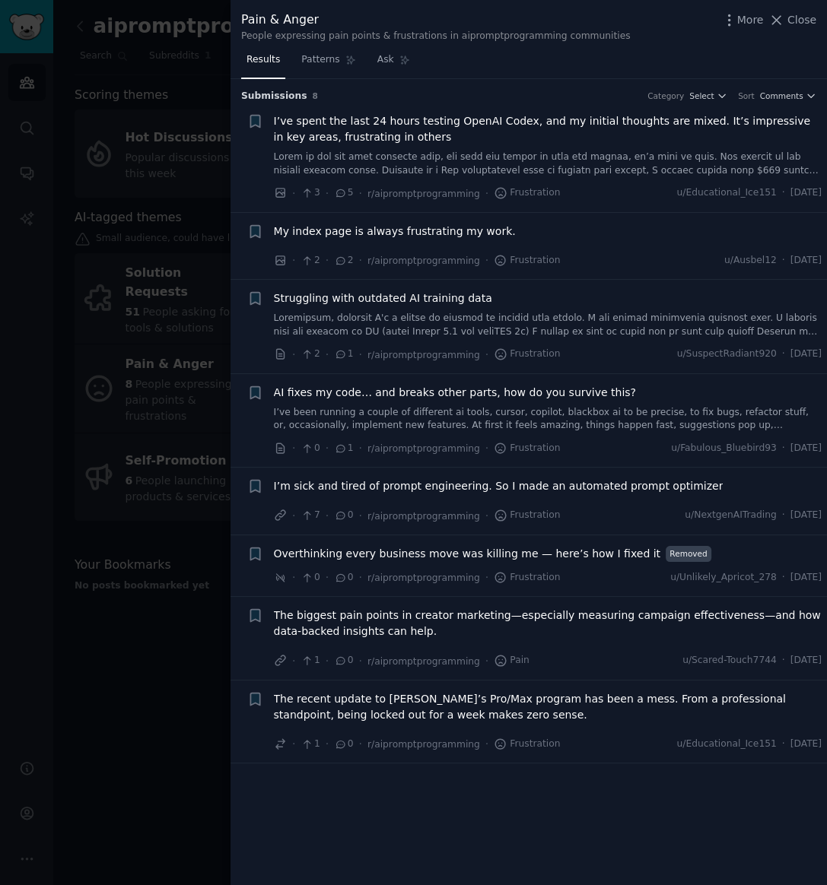
click at [117, 594] on div at bounding box center [413, 442] width 827 height 885
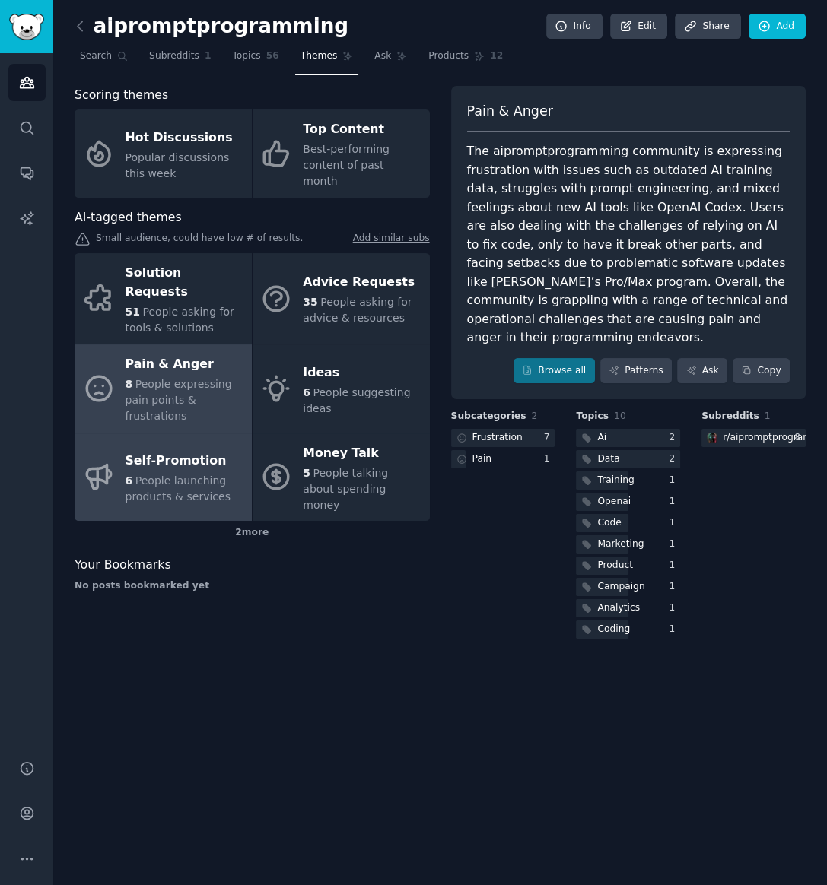
click at [160, 473] on div "6 People launching products & services" at bounding box center [185, 489] width 119 height 32
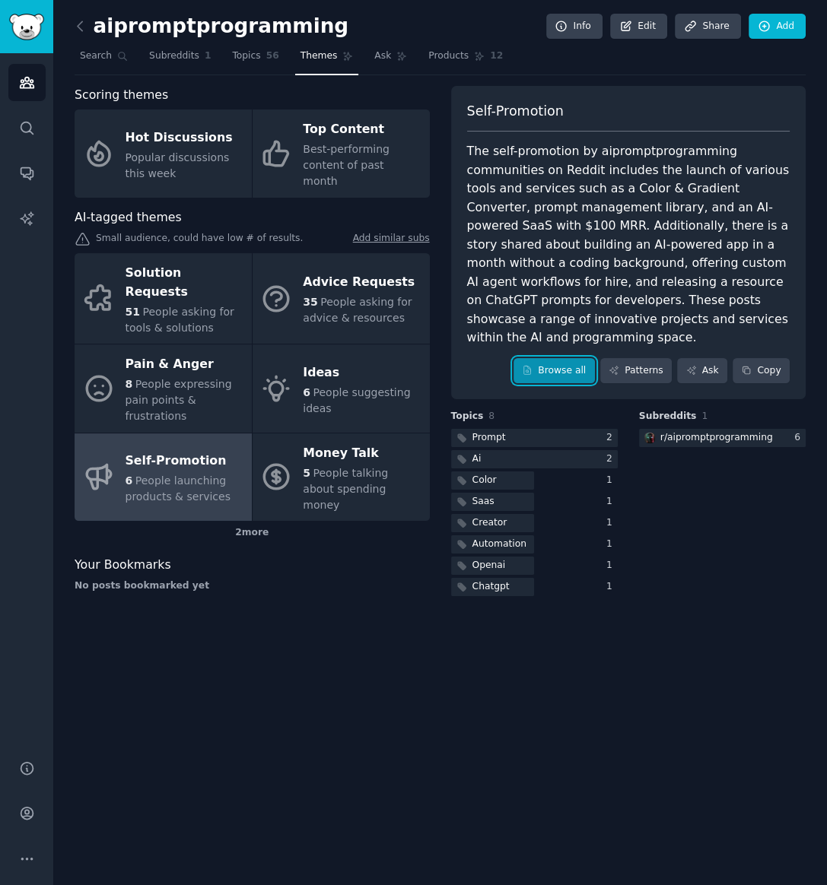
click at [567, 358] on link "Browse all" at bounding box center [553, 371] width 81 height 26
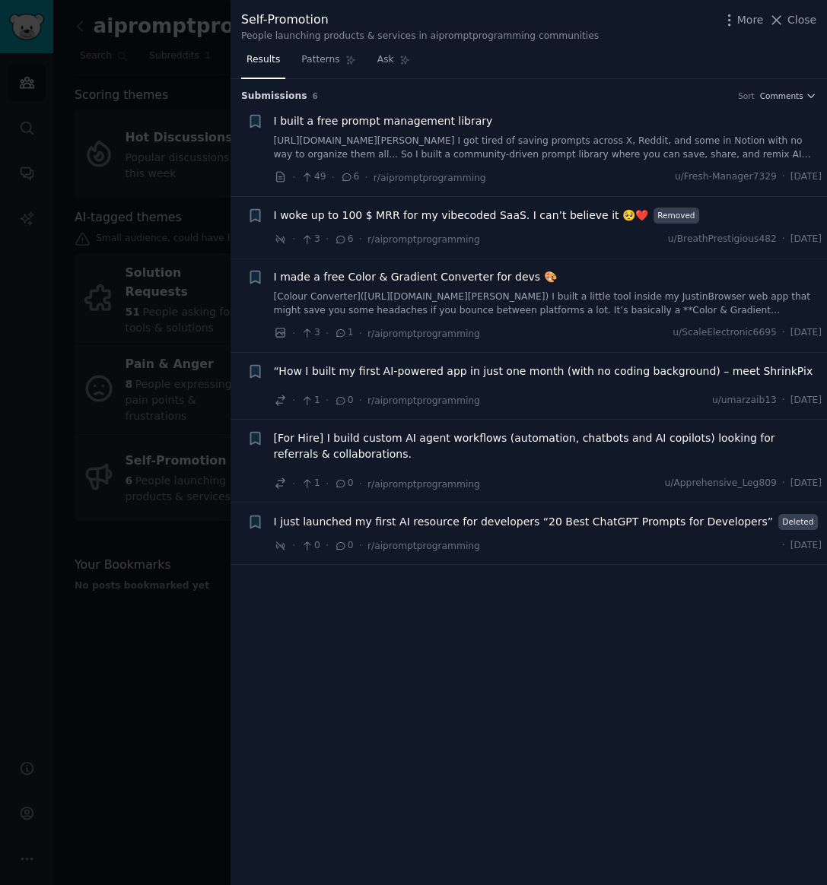
click at [435, 213] on span "I woke up to 100 $ MRR for my vibecoded SaaS. I can’t believe it 🥺❤️" at bounding box center [461, 216] width 374 height 16
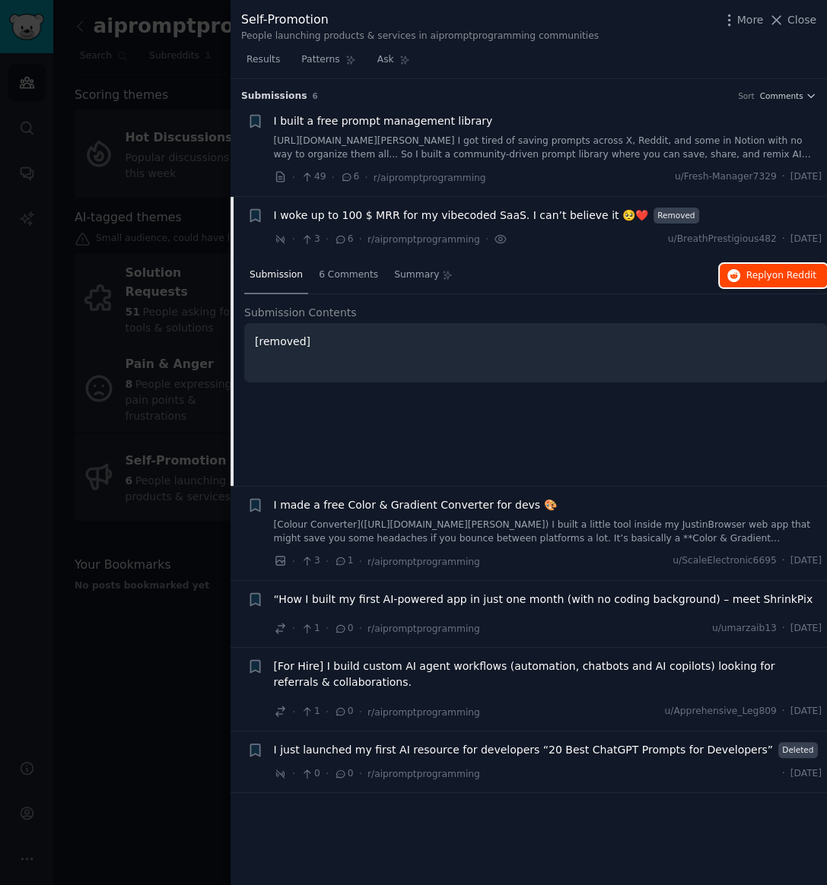
click at [774, 269] on span "Reply on Reddit" at bounding box center [781, 276] width 70 height 14
click at [89, 598] on div at bounding box center [413, 442] width 827 height 885
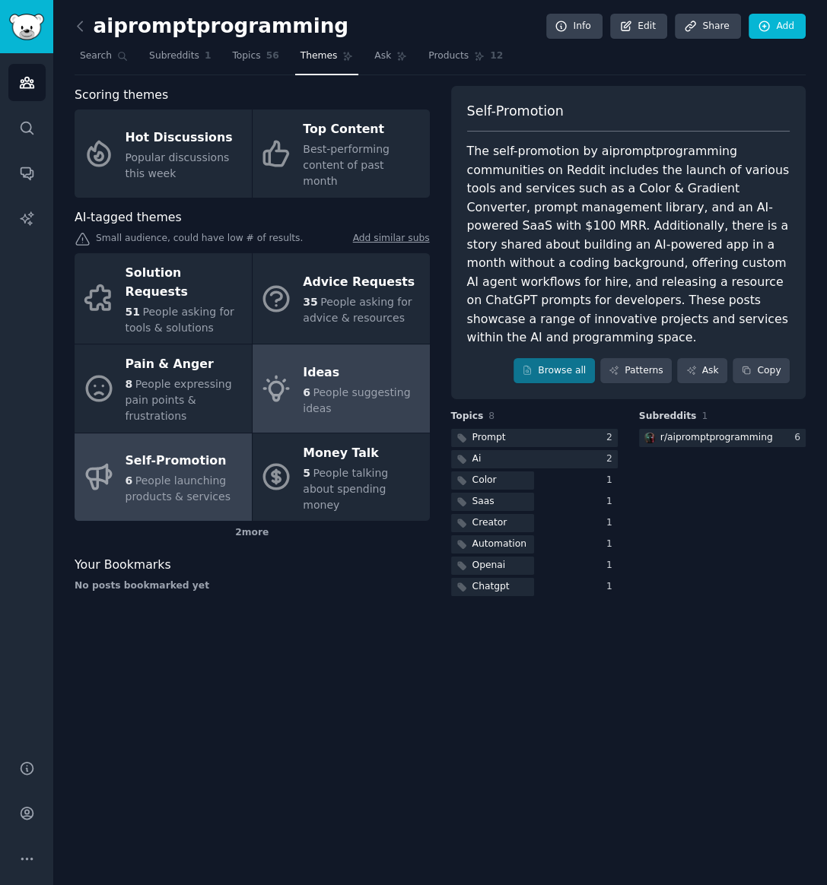
click at [311, 386] on span "People suggesting ideas" at bounding box center [356, 400] width 107 height 28
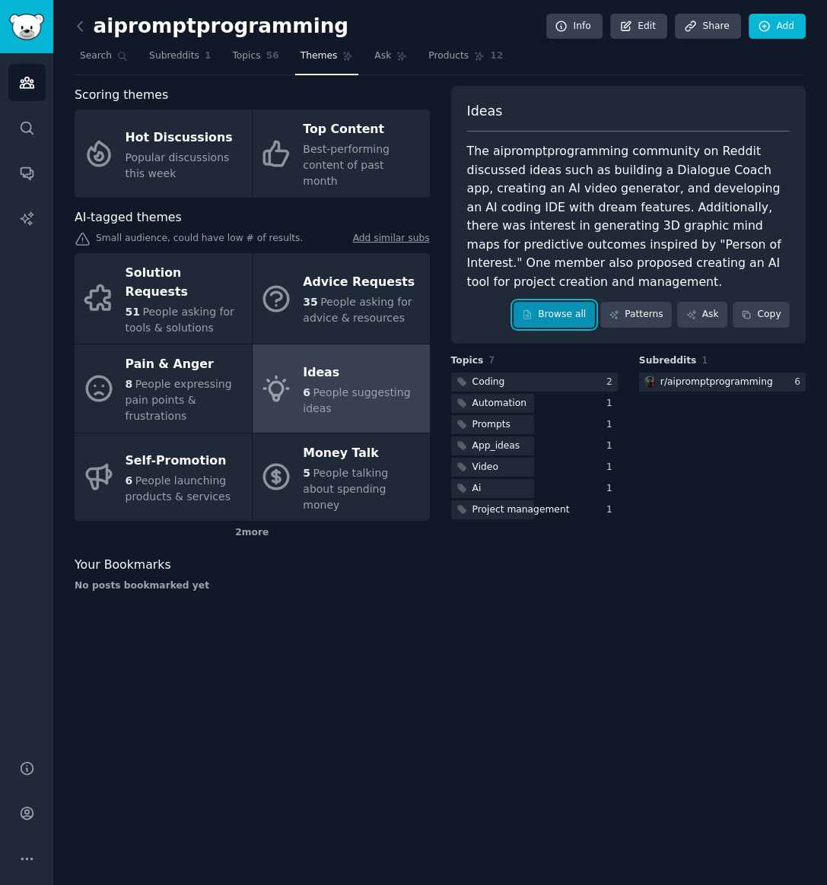
click at [555, 305] on link "Browse all" at bounding box center [553, 315] width 81 height 26
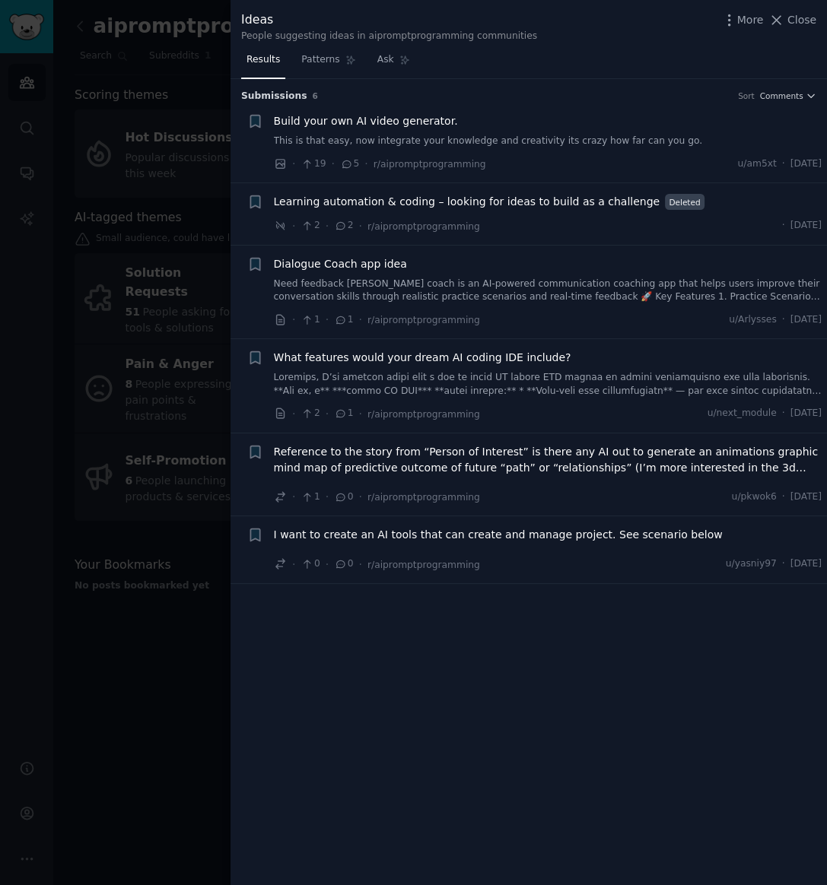
click at [108, 715] on div at bounding box center [413, 442] width 827 height 885
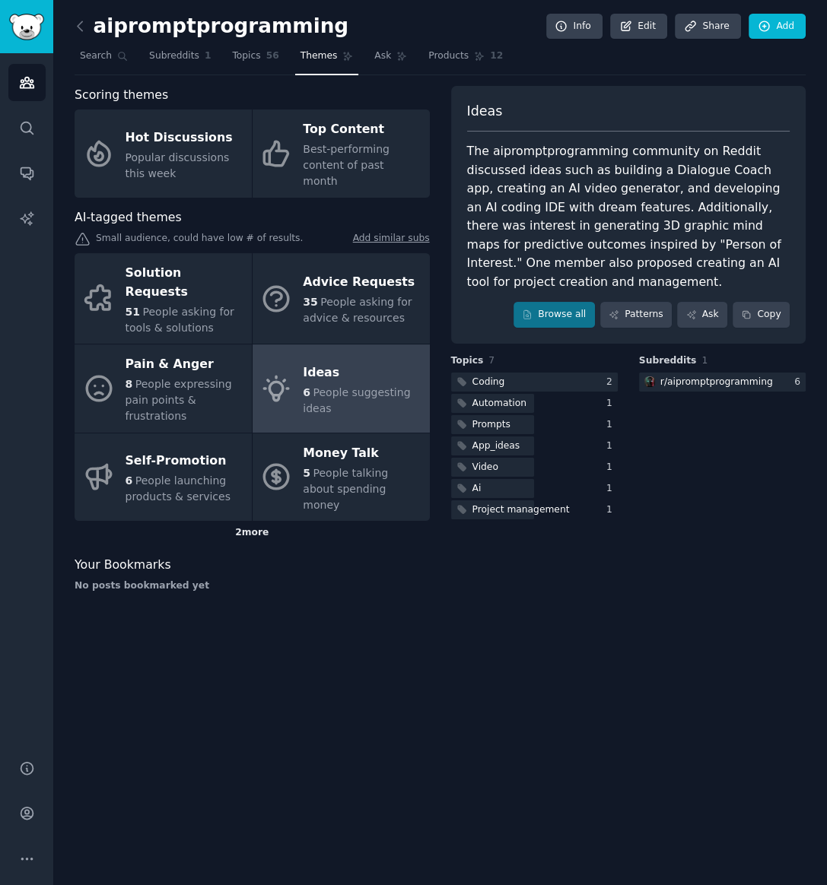
click at [259, 521] on div "2 more" at bounding box center [252, 533] width 355 height 24
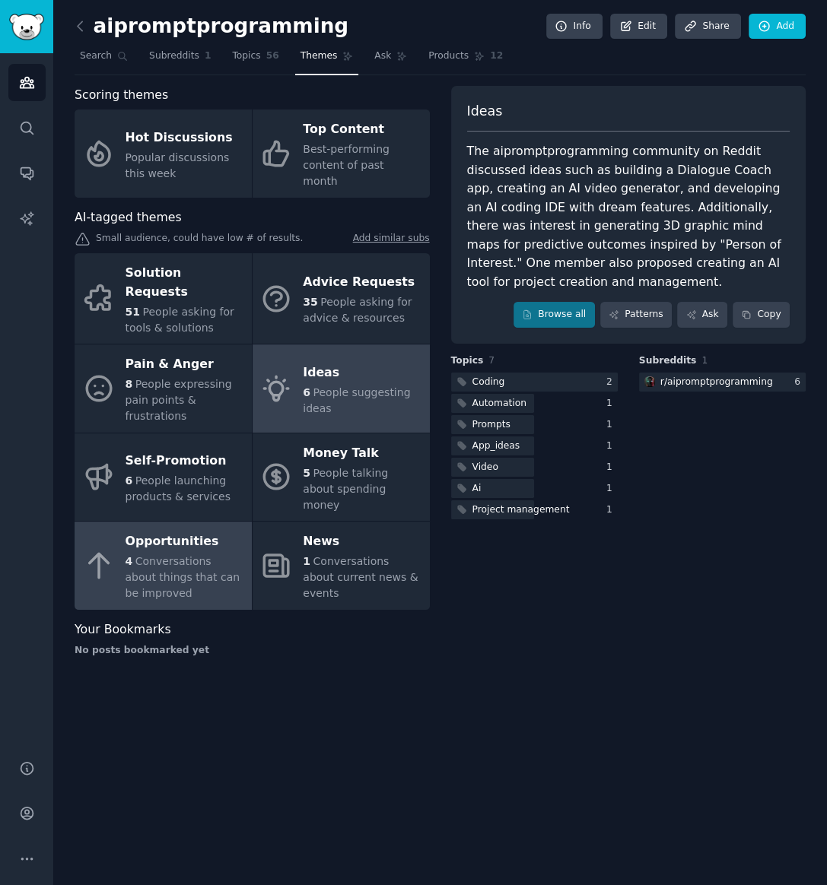
click at [159, 555] on span "Conversations about things that can be improved" at bounding box center [183, 577] width 115 height 44
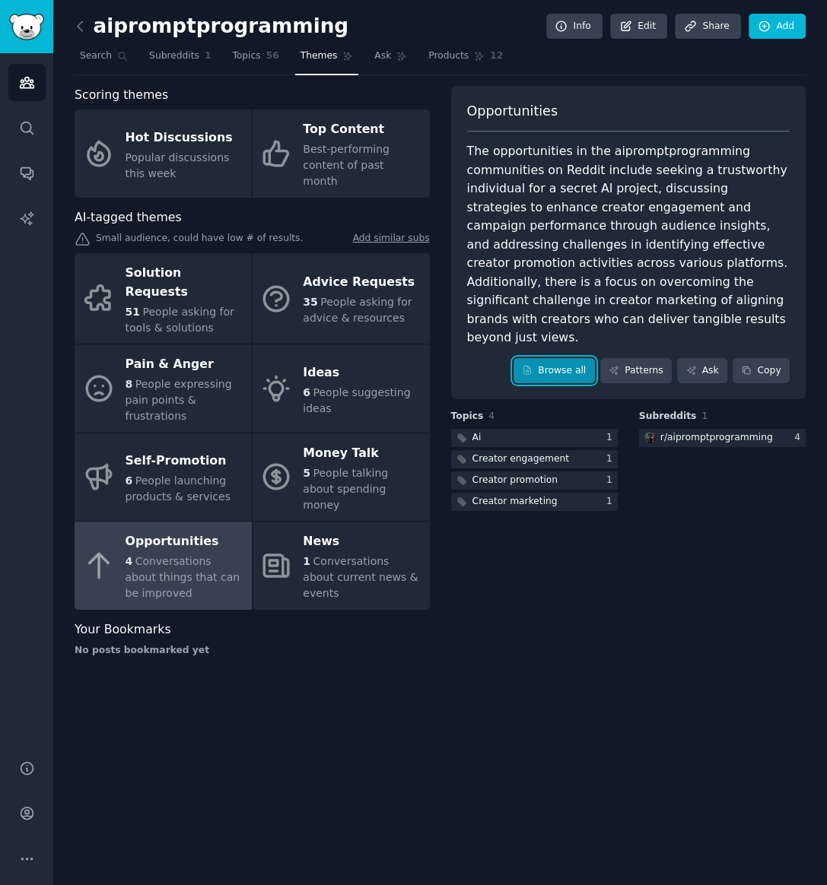
click at [560, 358] on link "Browse all" at bounding box center [553, 371] width 81 height 26
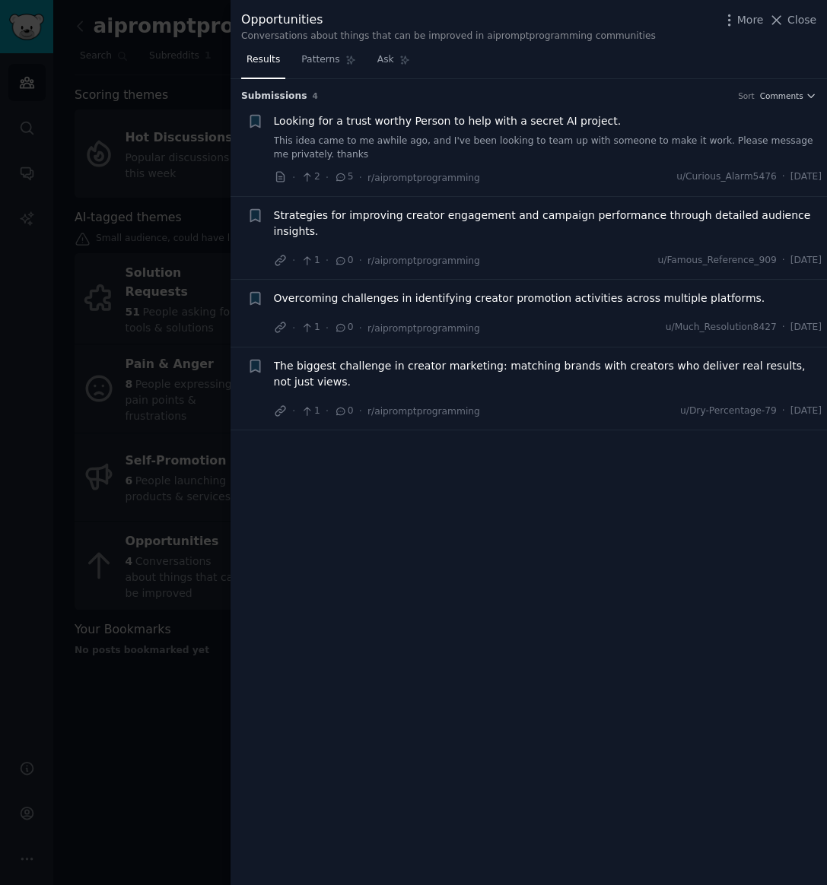
click at [170, 675] on div at bounding box center [413, 442] width 827 height 885
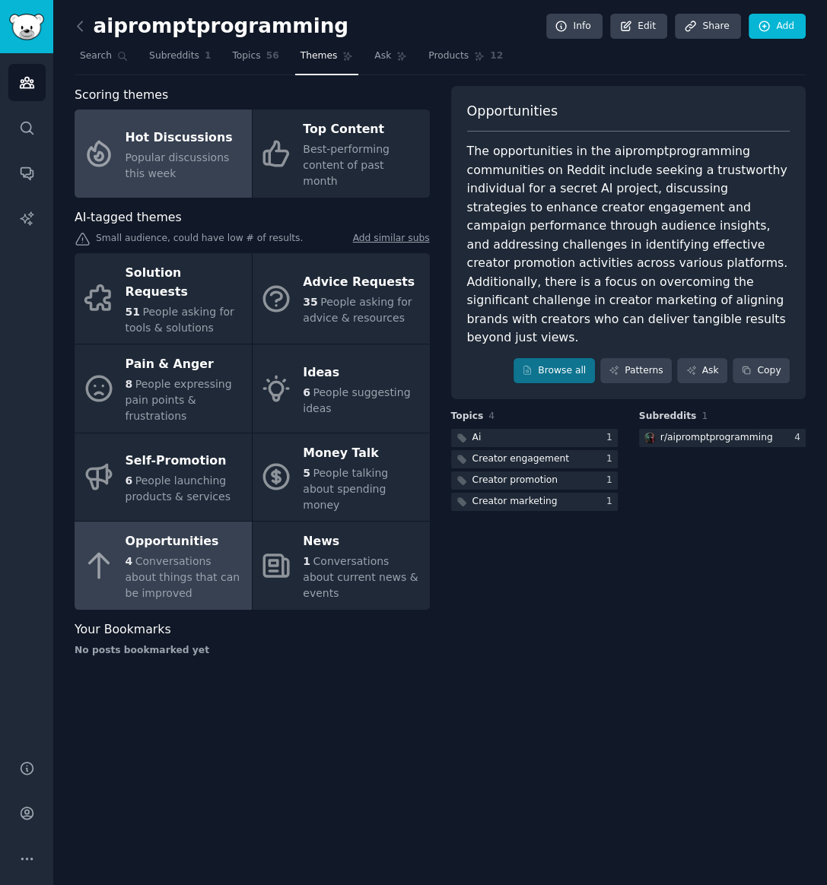
click at [183, 151] on span "Popular discussions this week" at bounding box center [178, 165] width 104 height 28
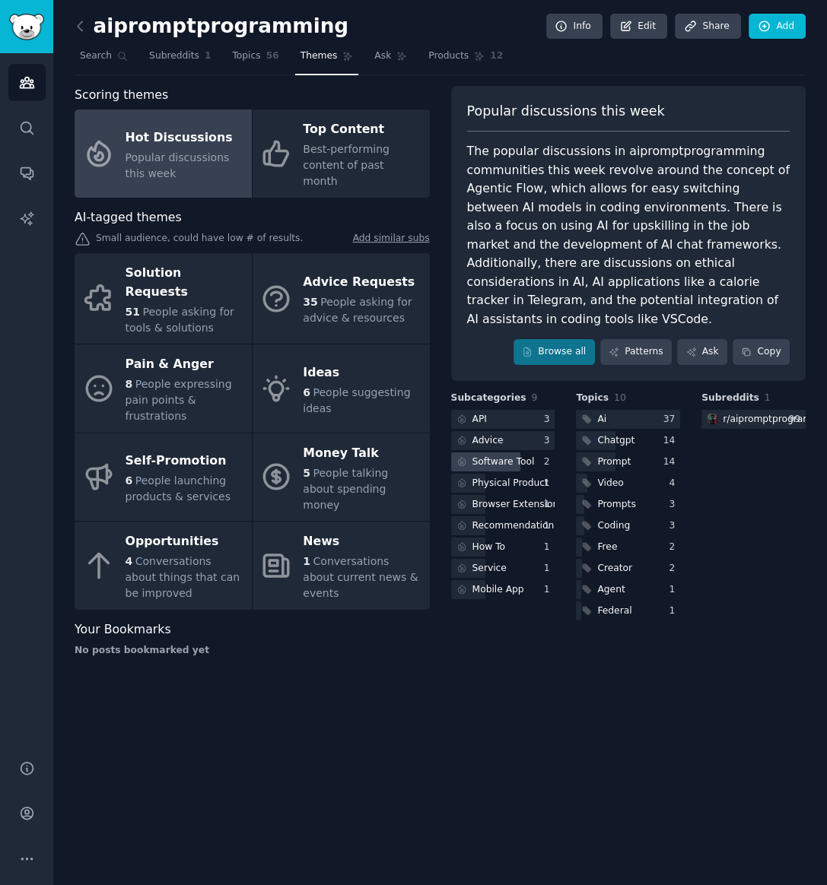
click at [514, 456] on div "Software Tool" at bounding box center [503, 463] width 62 height 14
